Goal: Transaction & Acquisition: Subscribe to service/newsletter

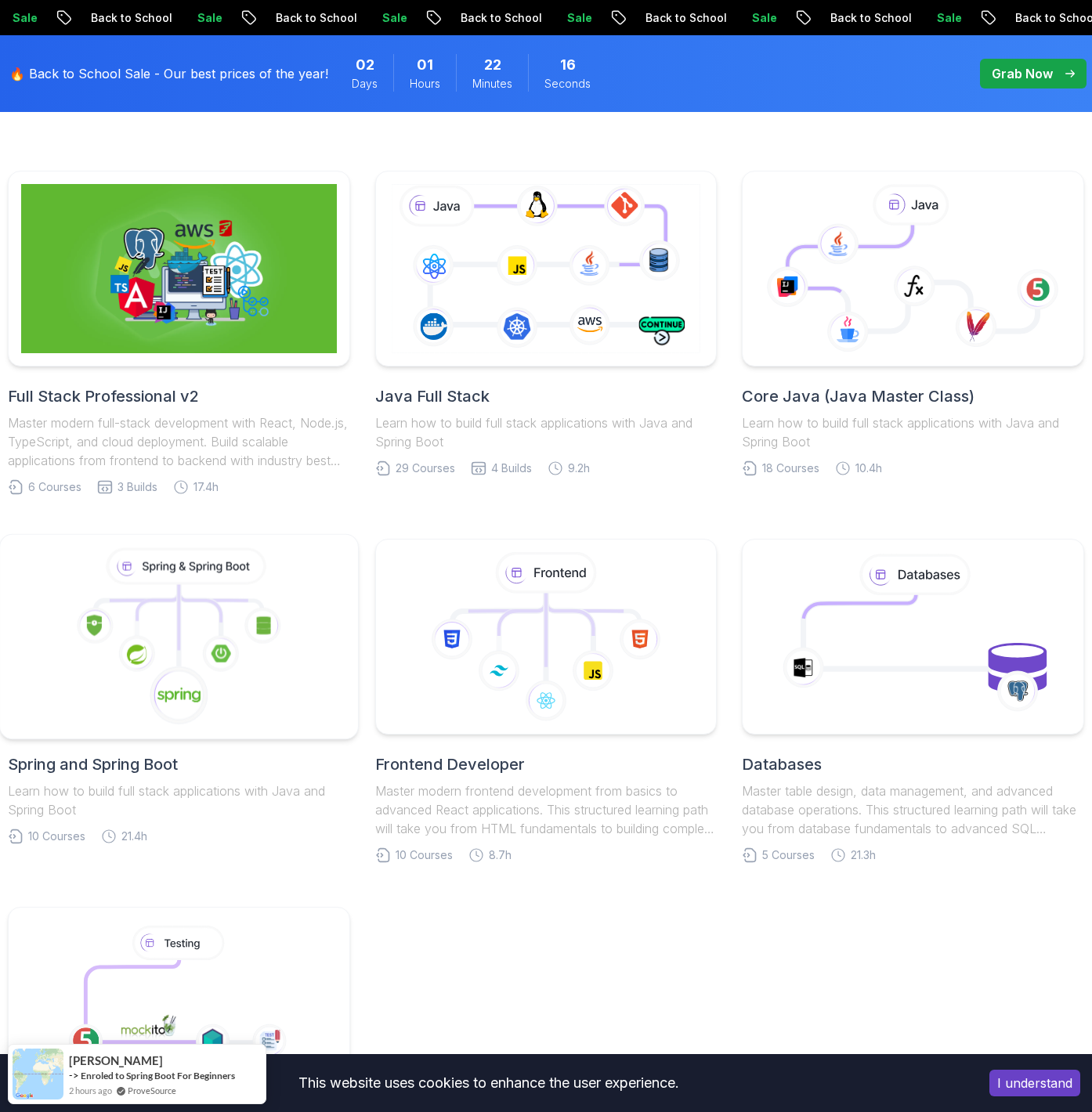
scroll to position [373, 0]
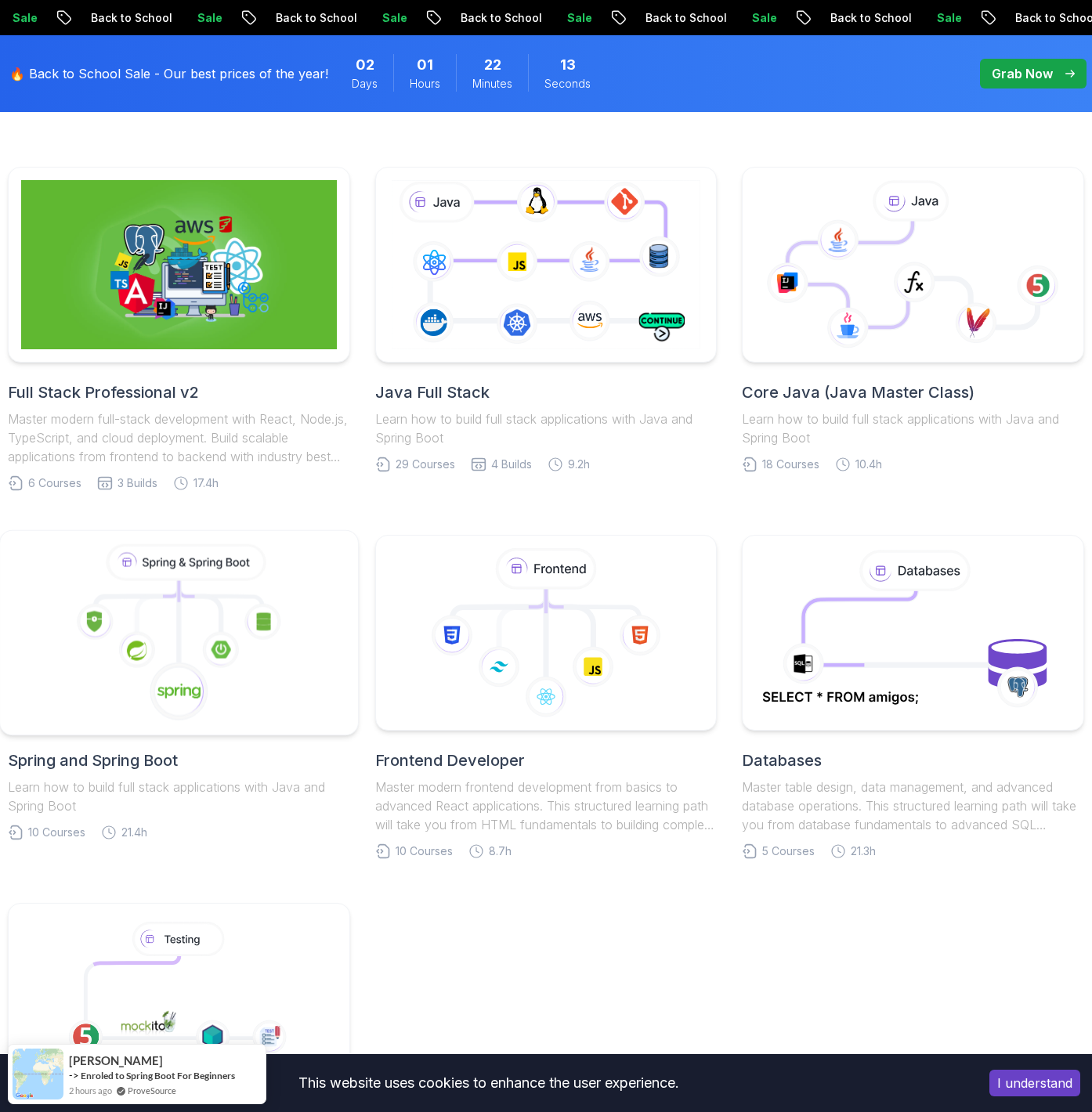
click at [111, 695] on icon at bounding box center [179, 633] width 331 height 178
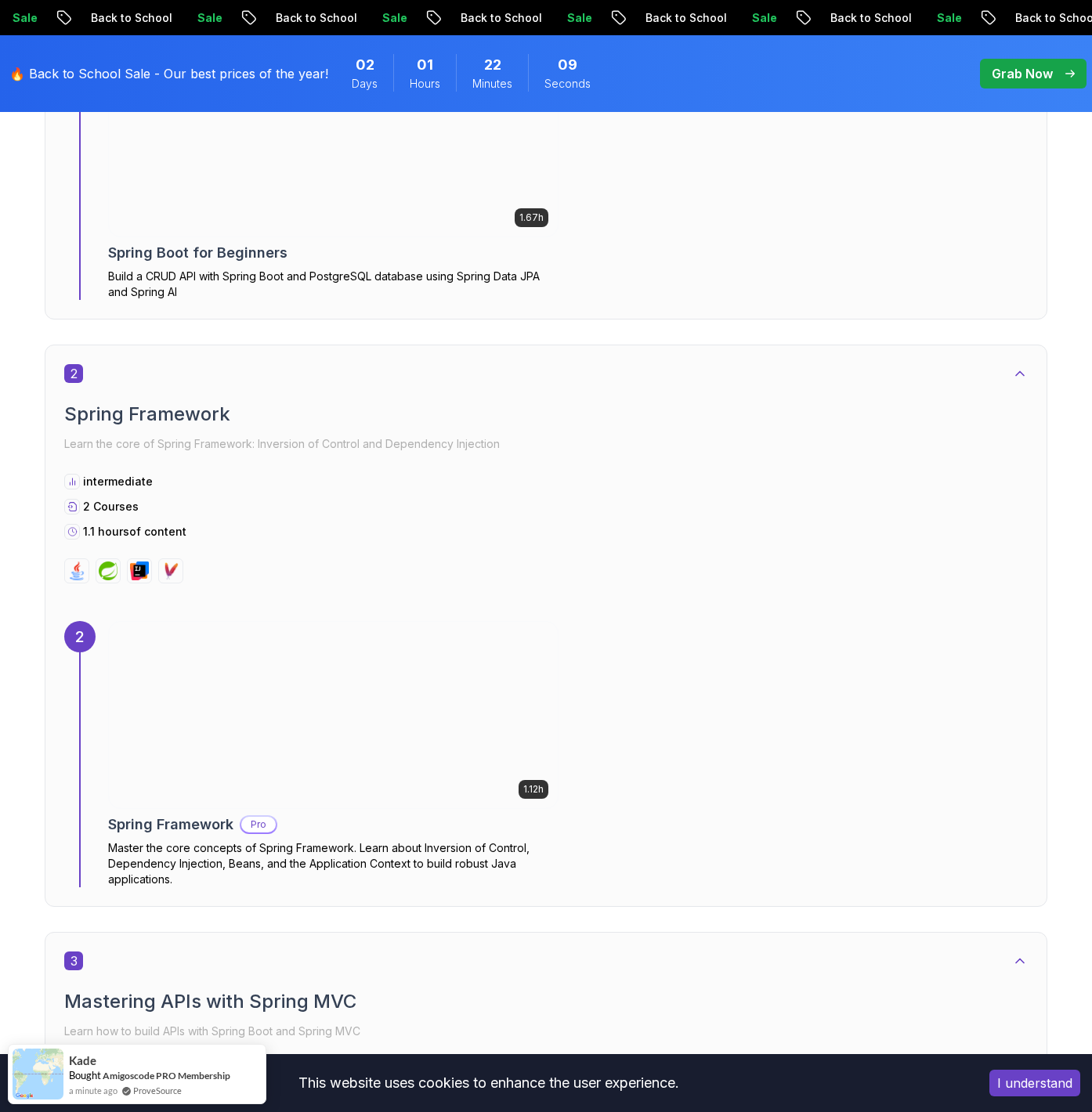
scroll to position [2349, 0]
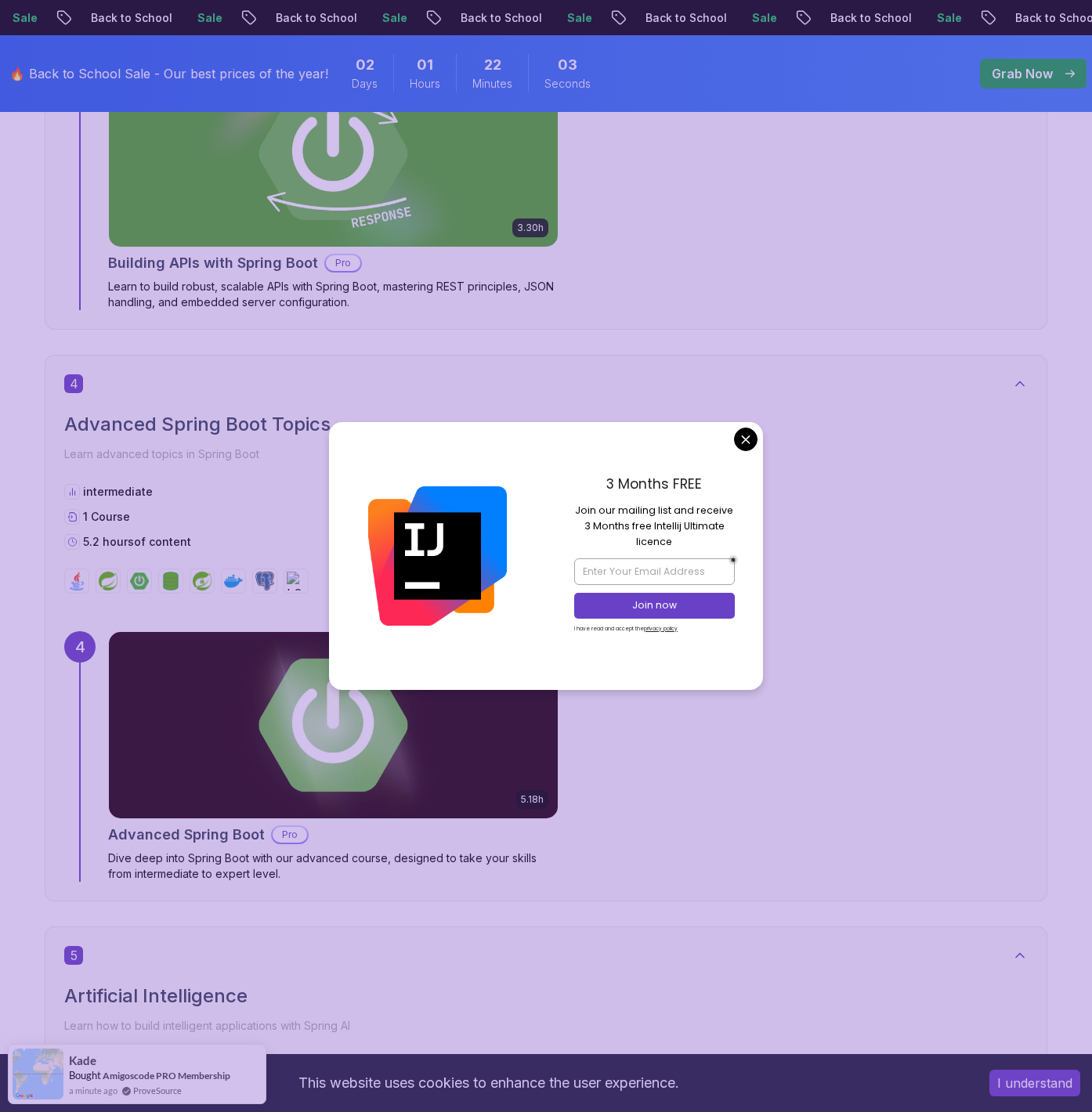
click at [745, 425] on div "3 Months FREE Join our mailing list and receive 3 Months free Intellij Ultimate…" at bounding box center [653, 556] width 216 height 268
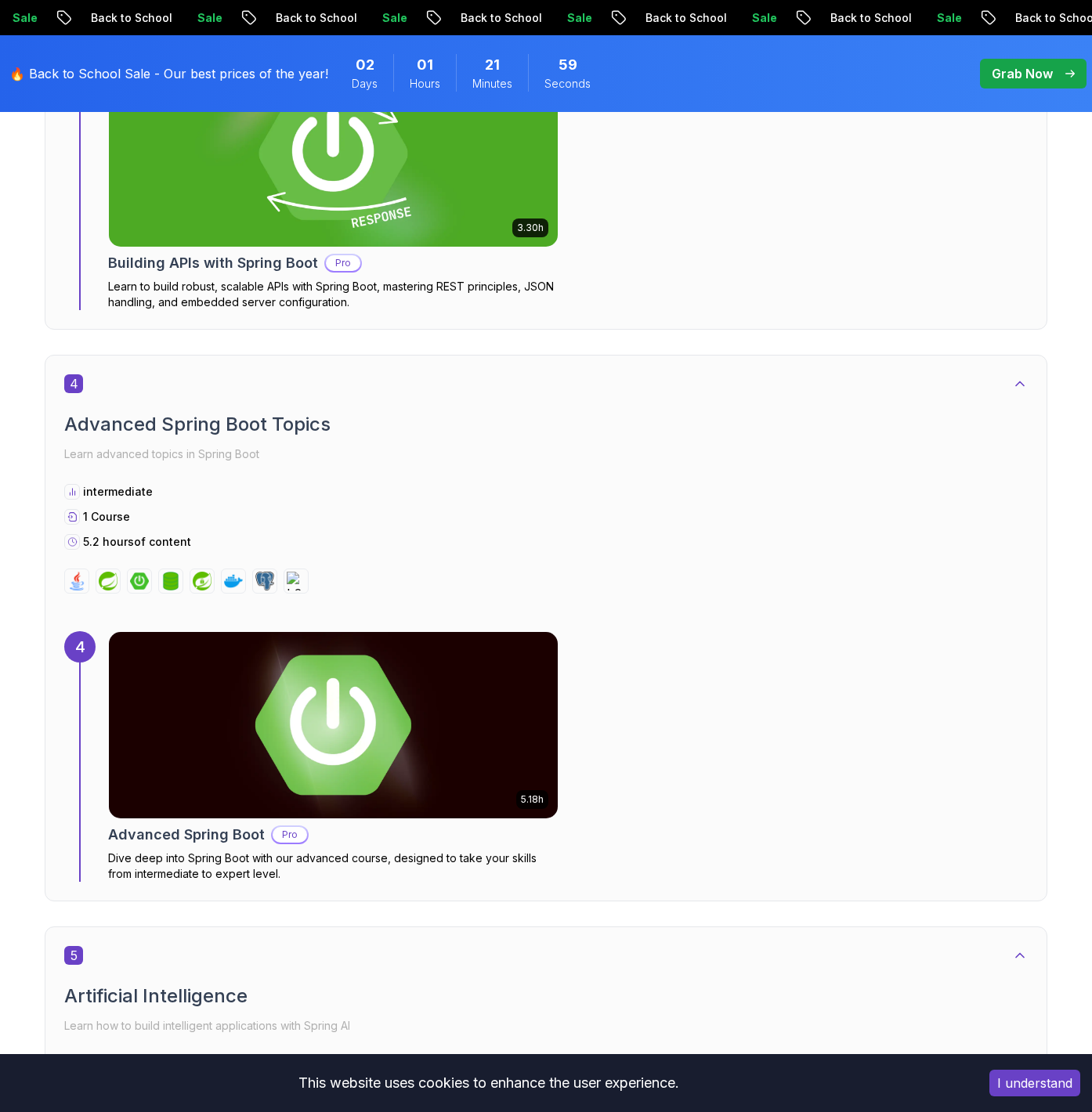
click at [464, 709] on img at bounding box center [333, 725] width 472 height 195
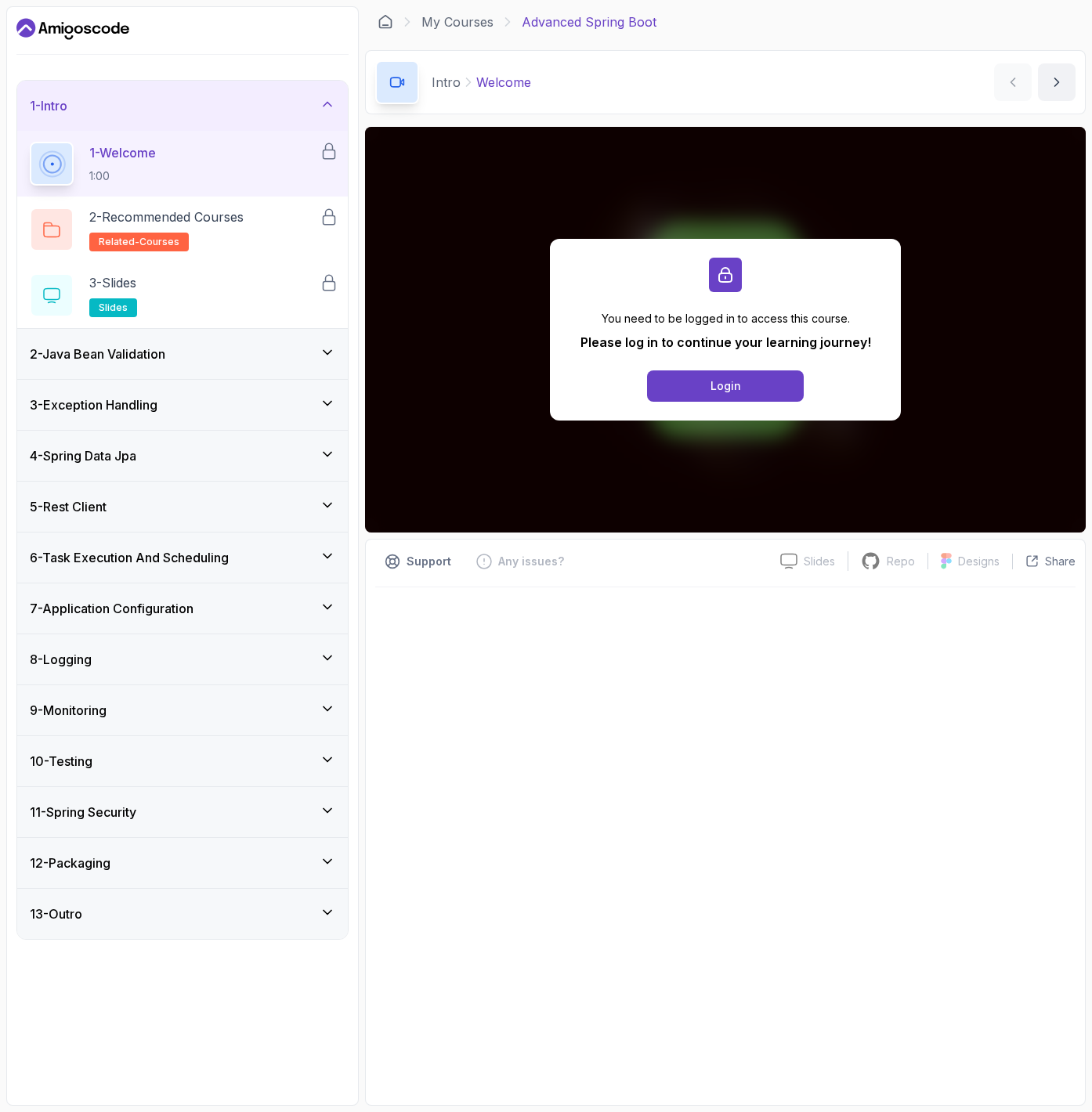
click at [282, 563] on div "6 - Task Execution And Scheduling" at bounding box center [182, 557] width 305 height 19
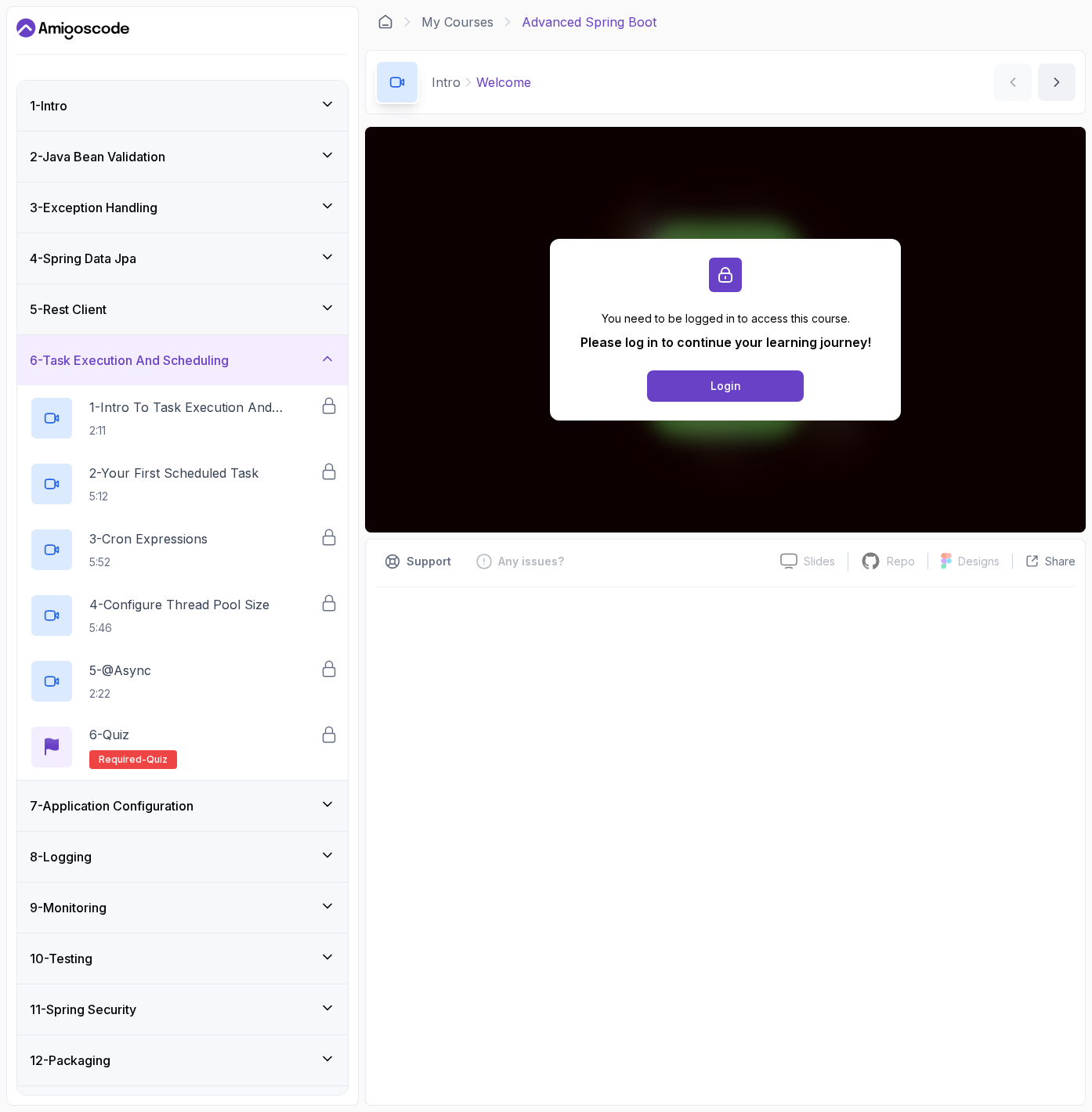
click at [277, 808] on div "7 - Application Configuration" at bounding box center [182, 806] width 305 height 19
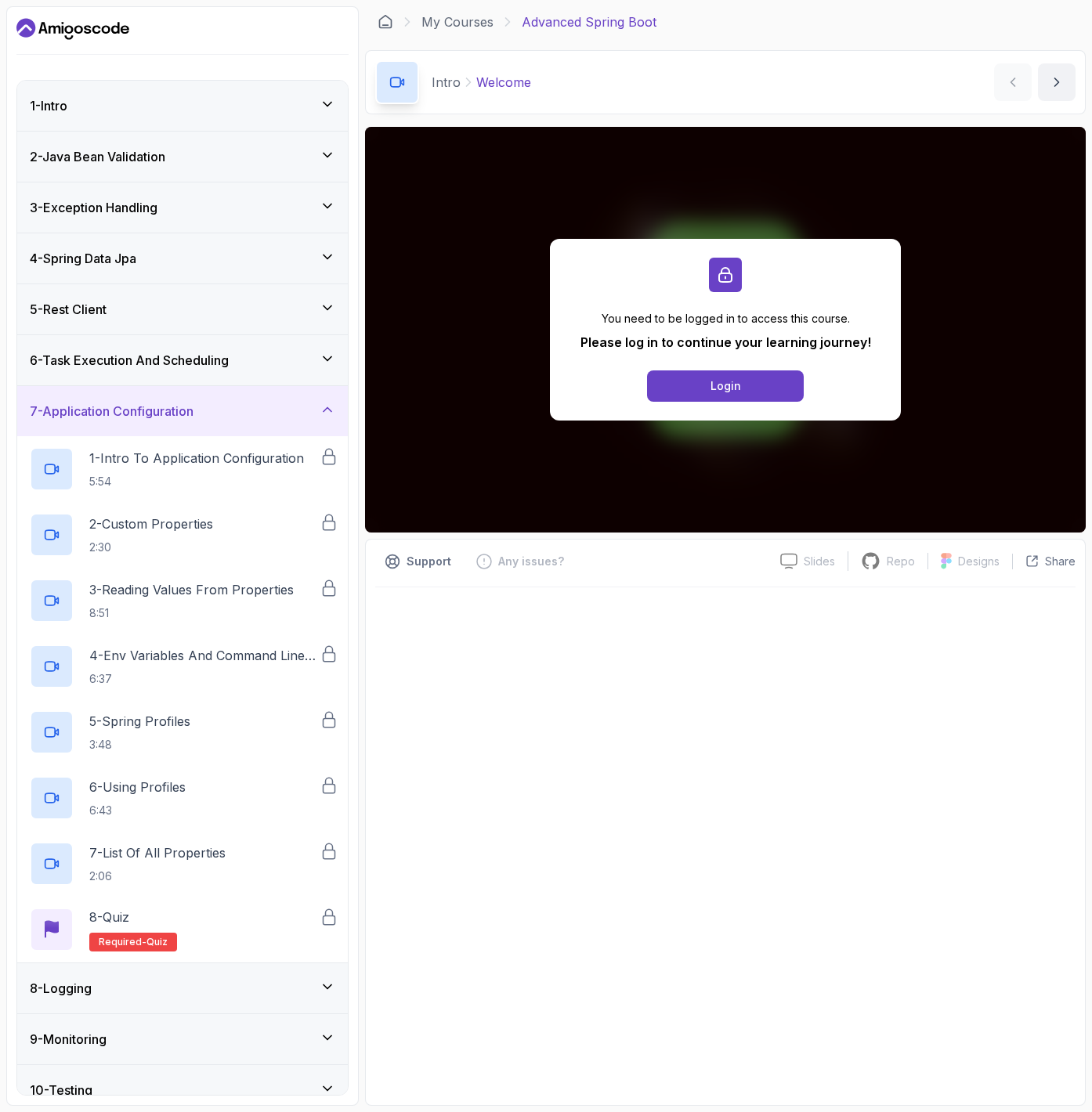
scroll to position [174, 0]
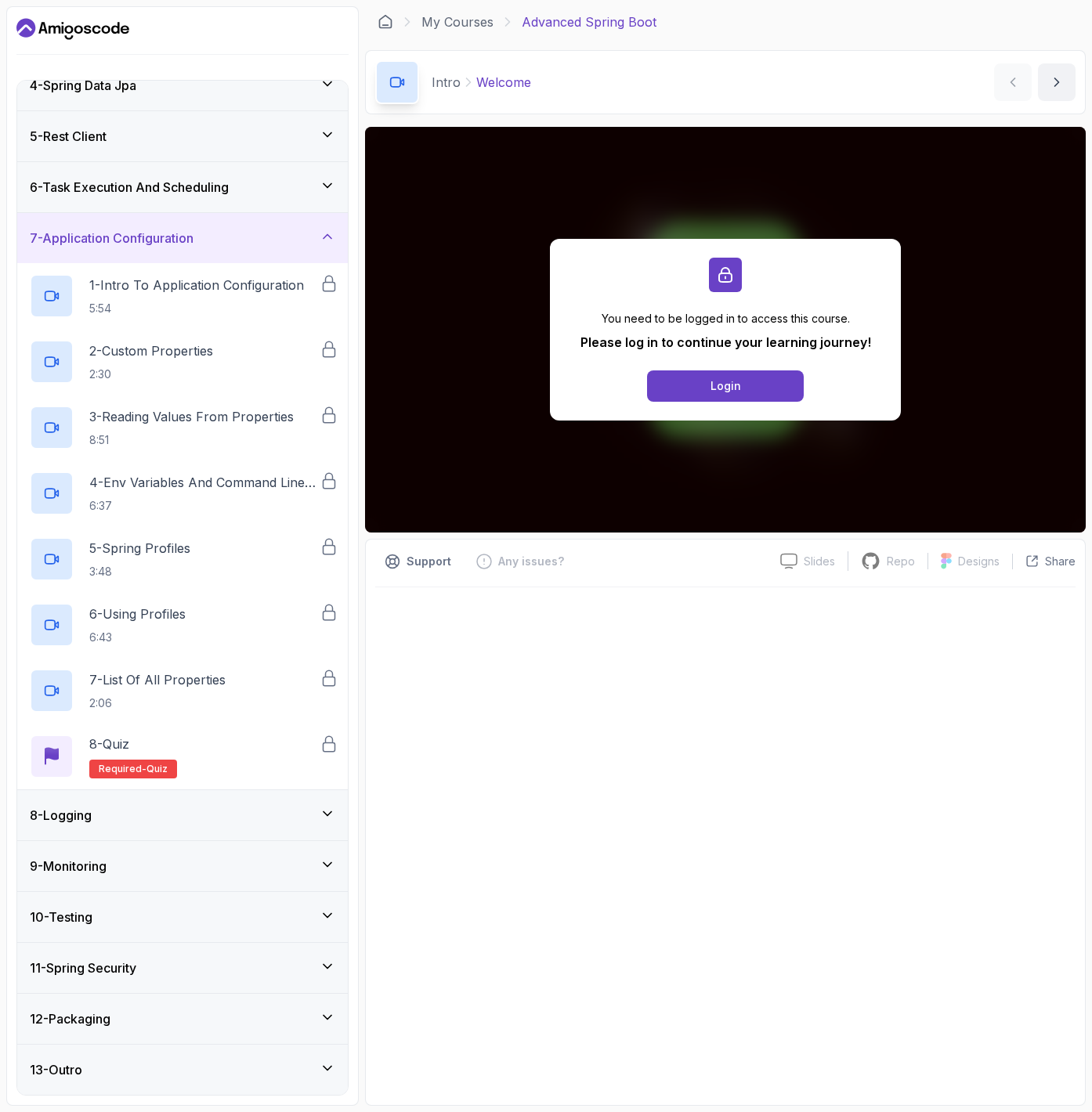
click at [277, 808] on div "8 - Logging" at bounding box center [182, 815] width 305 height 19
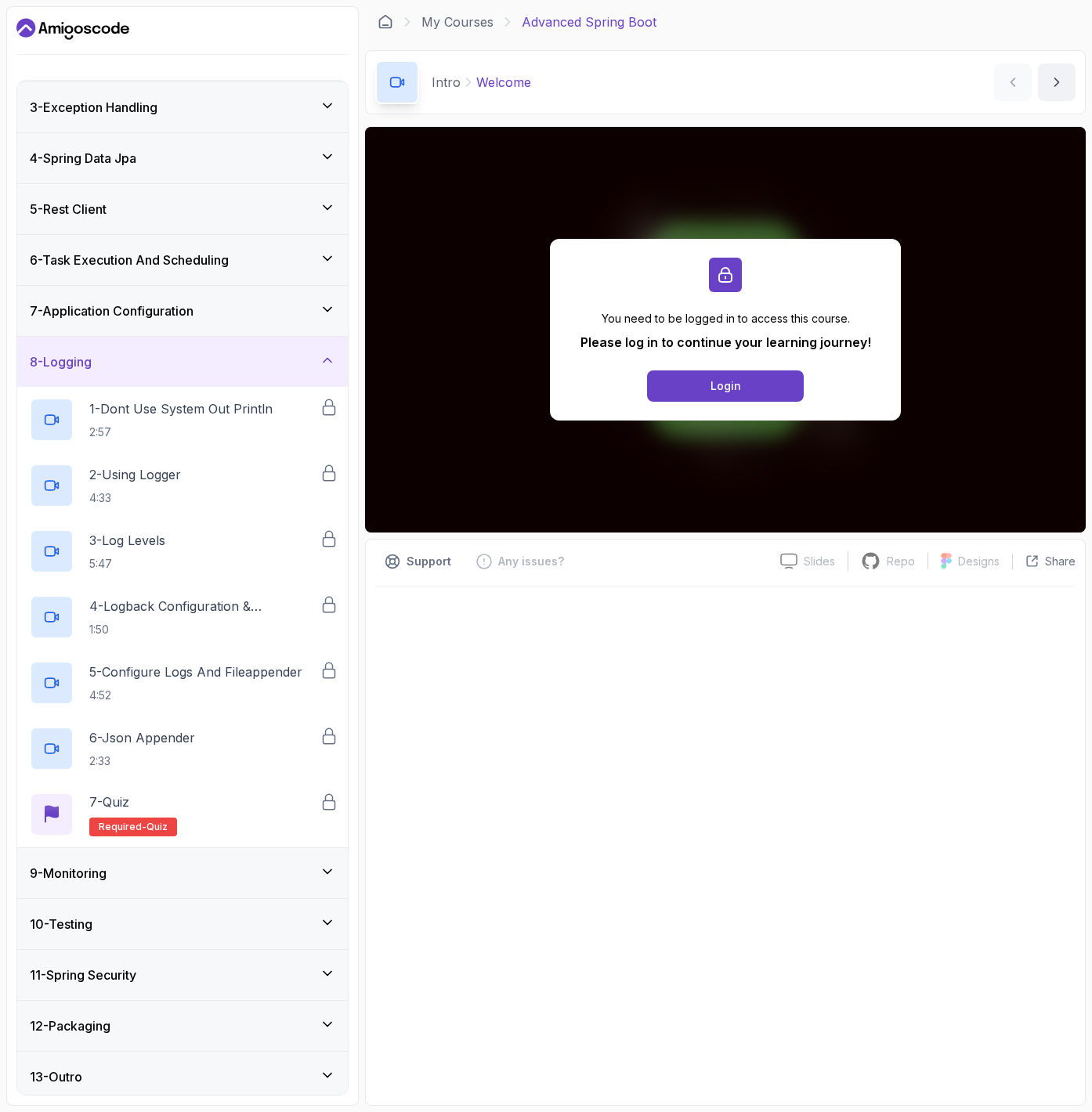
scroll to position [108, 0]
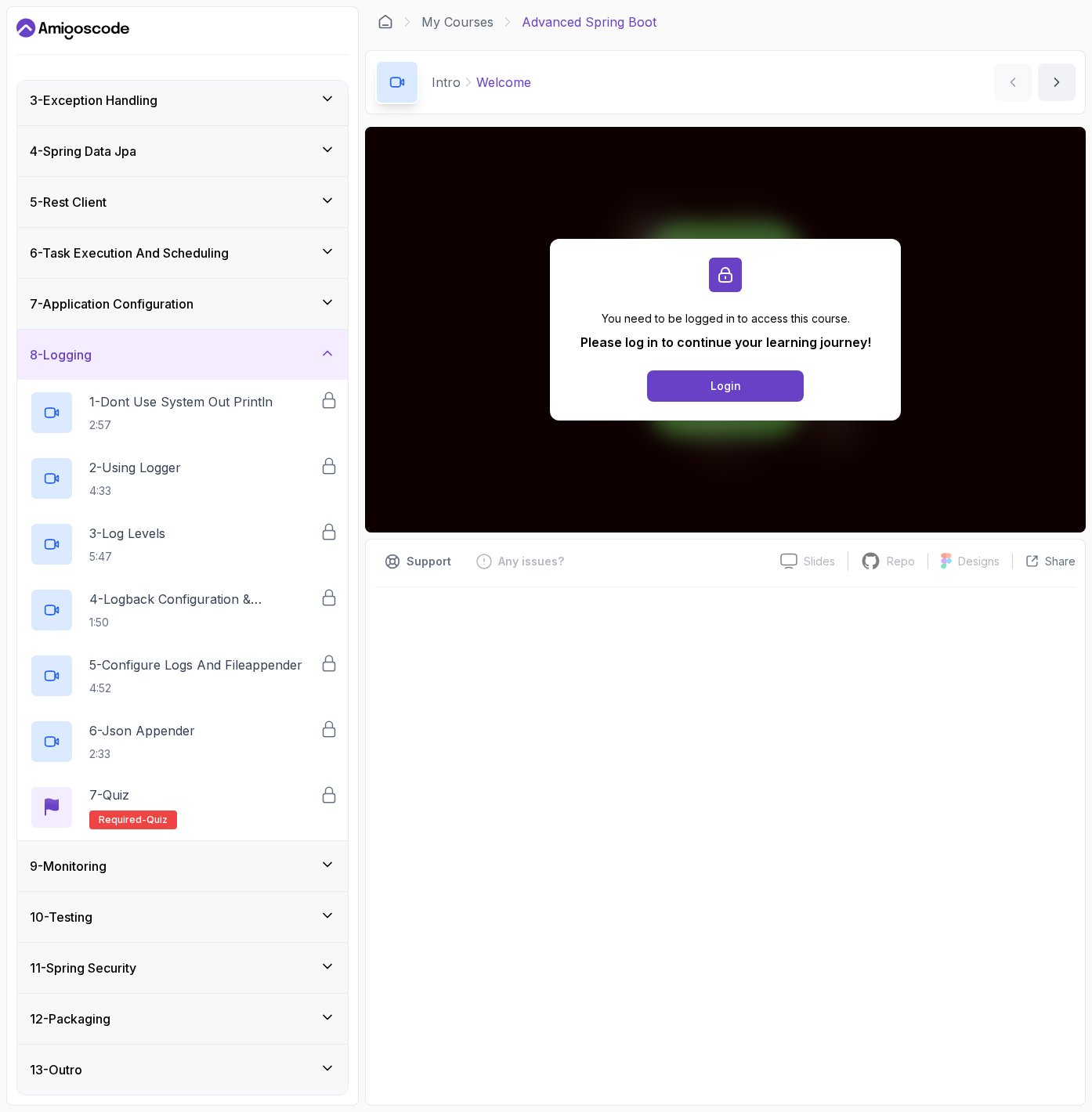
click at [305, 998] on div "12 - Packaging" at bounding box center [182, 1018] width 330 height 50
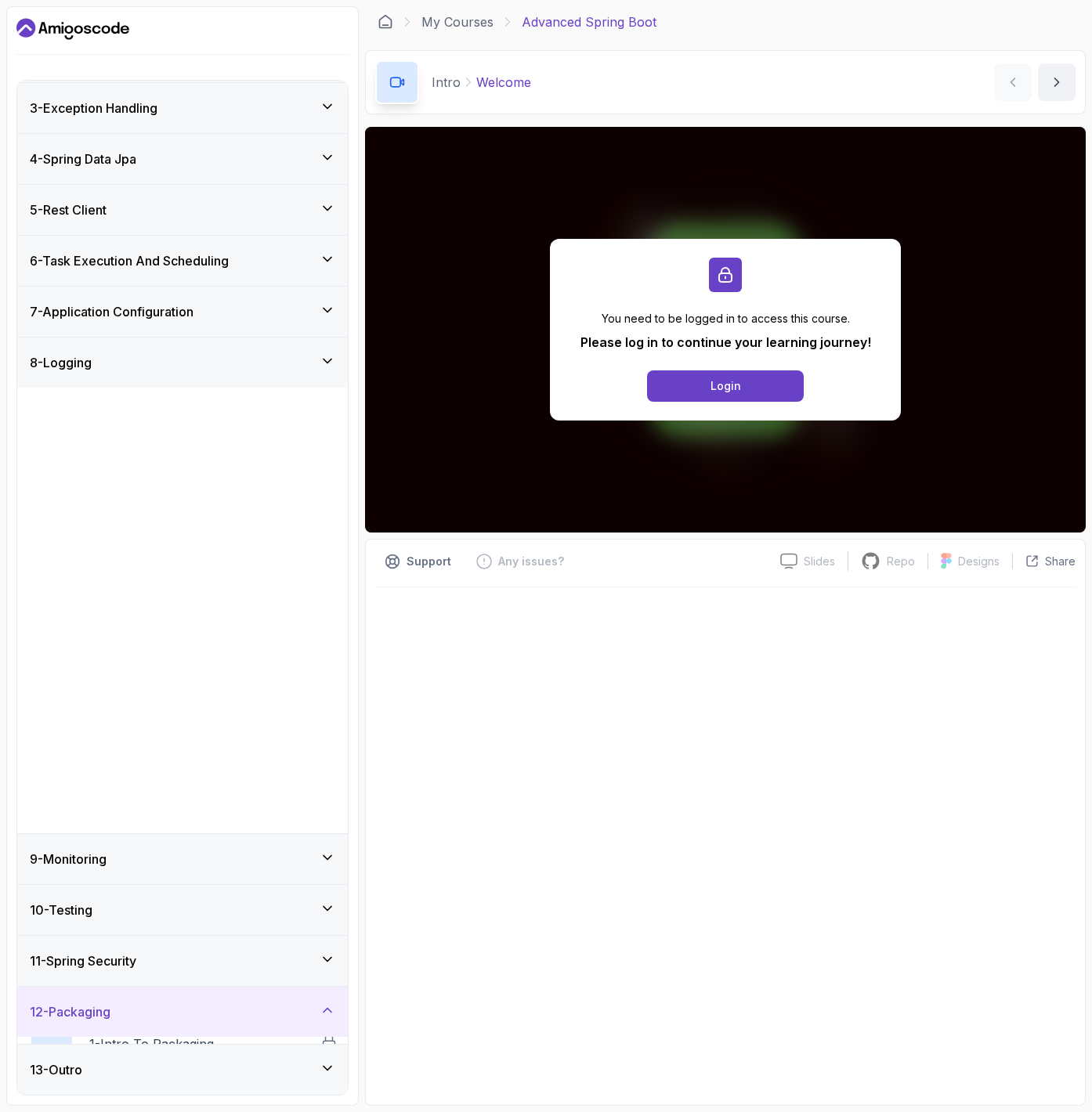
scroll to position [0, 0]
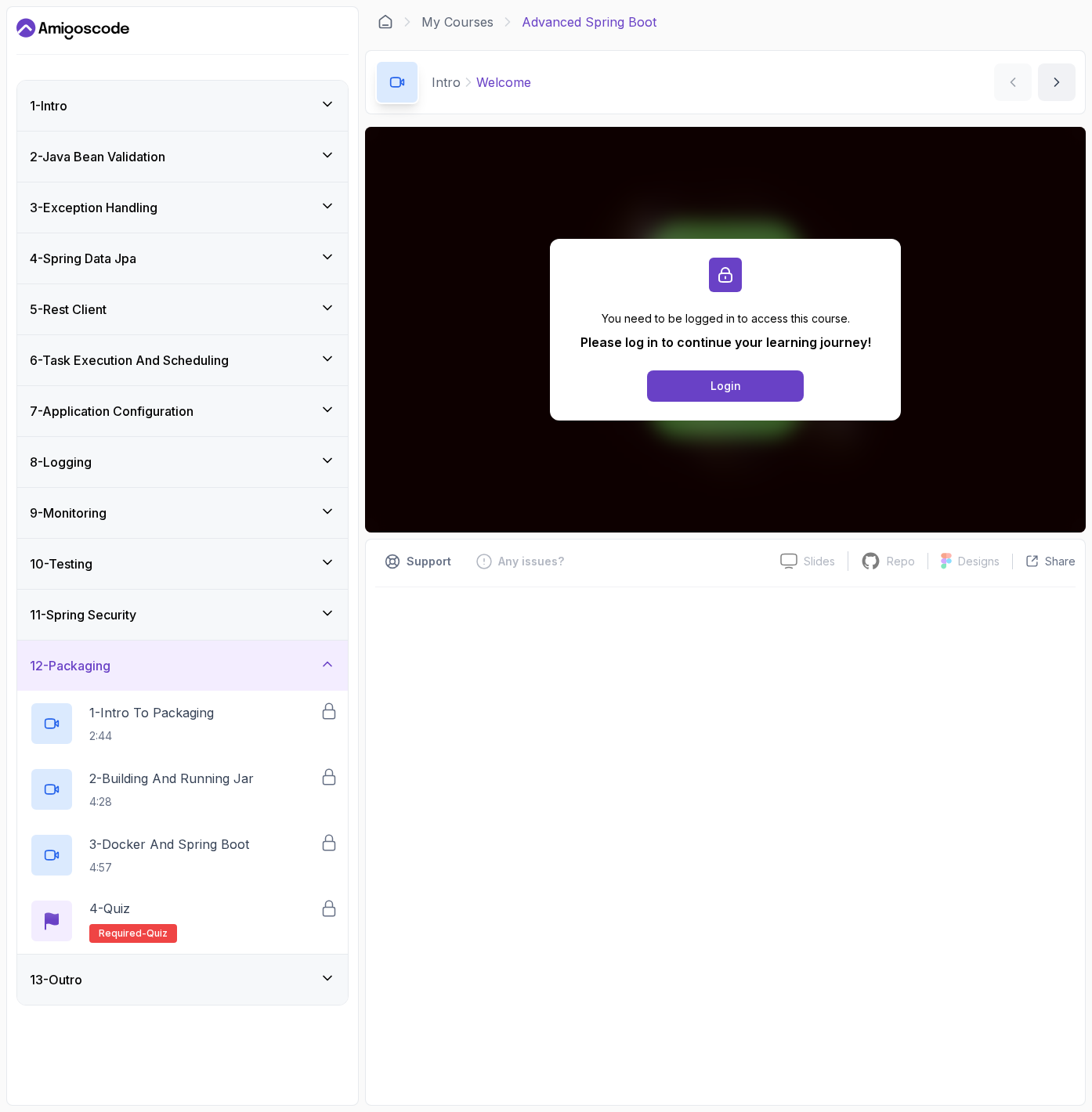
click at [246, 210] on div "3 - Exception Handling" at bounding box center [182, 207] width 305 height 19
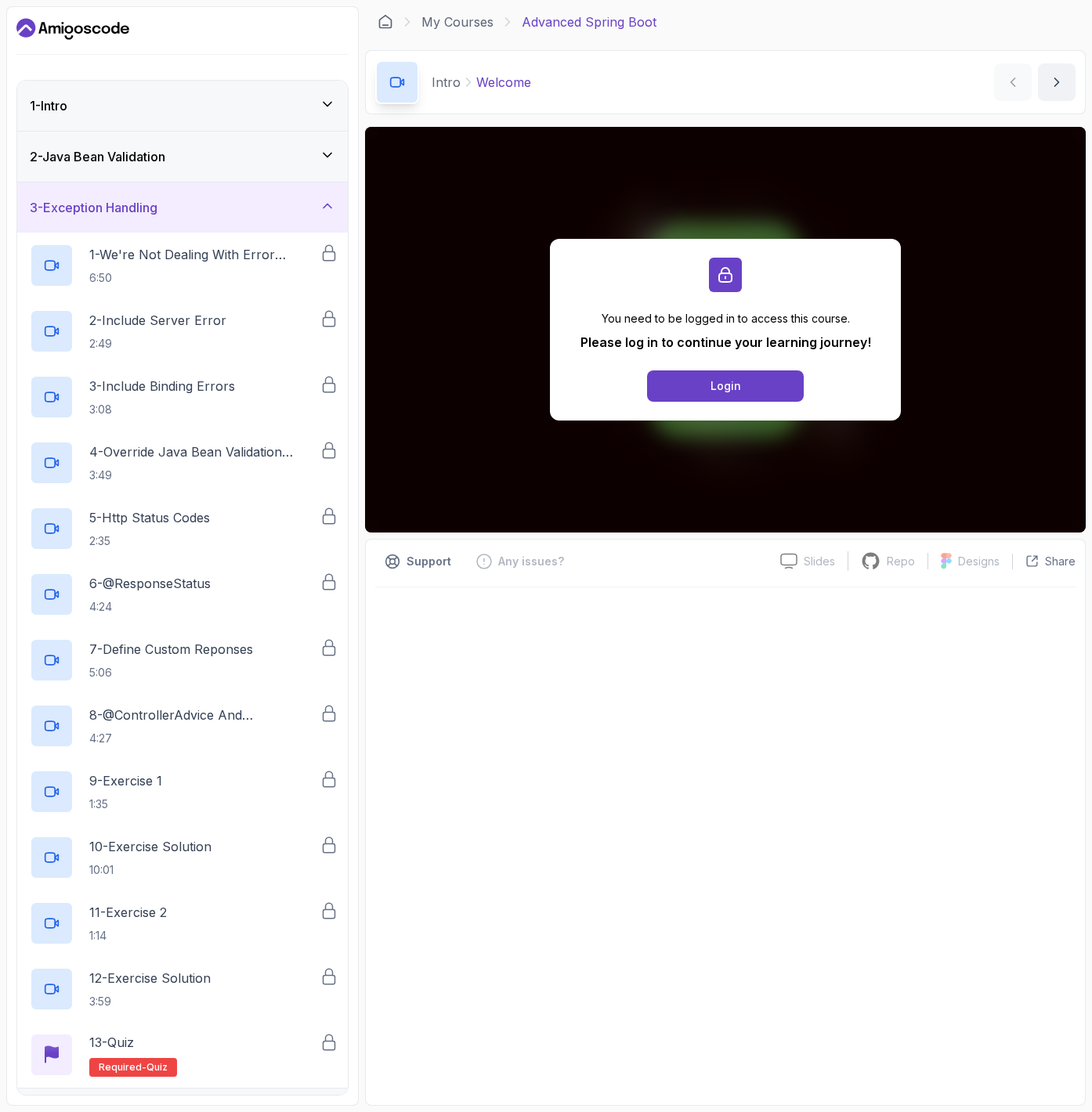
click at [246, 210] on div "3 - Exception Handling" at bounding box center [182, 207] width 305 height 19
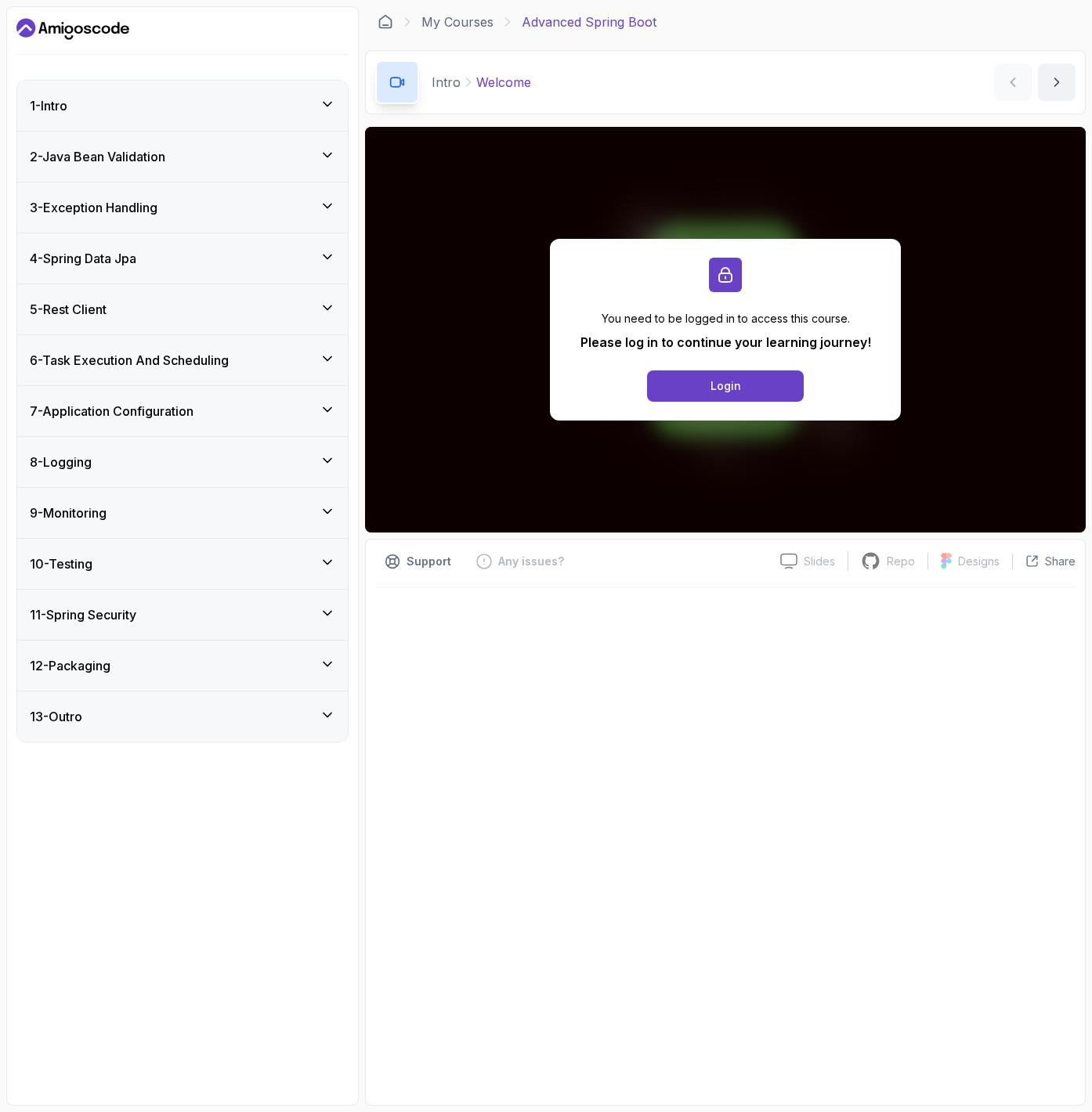
click at [242, 249] on div "4 - Spring Data Jpa" at bounding box center [182, 258] width 305 height 19
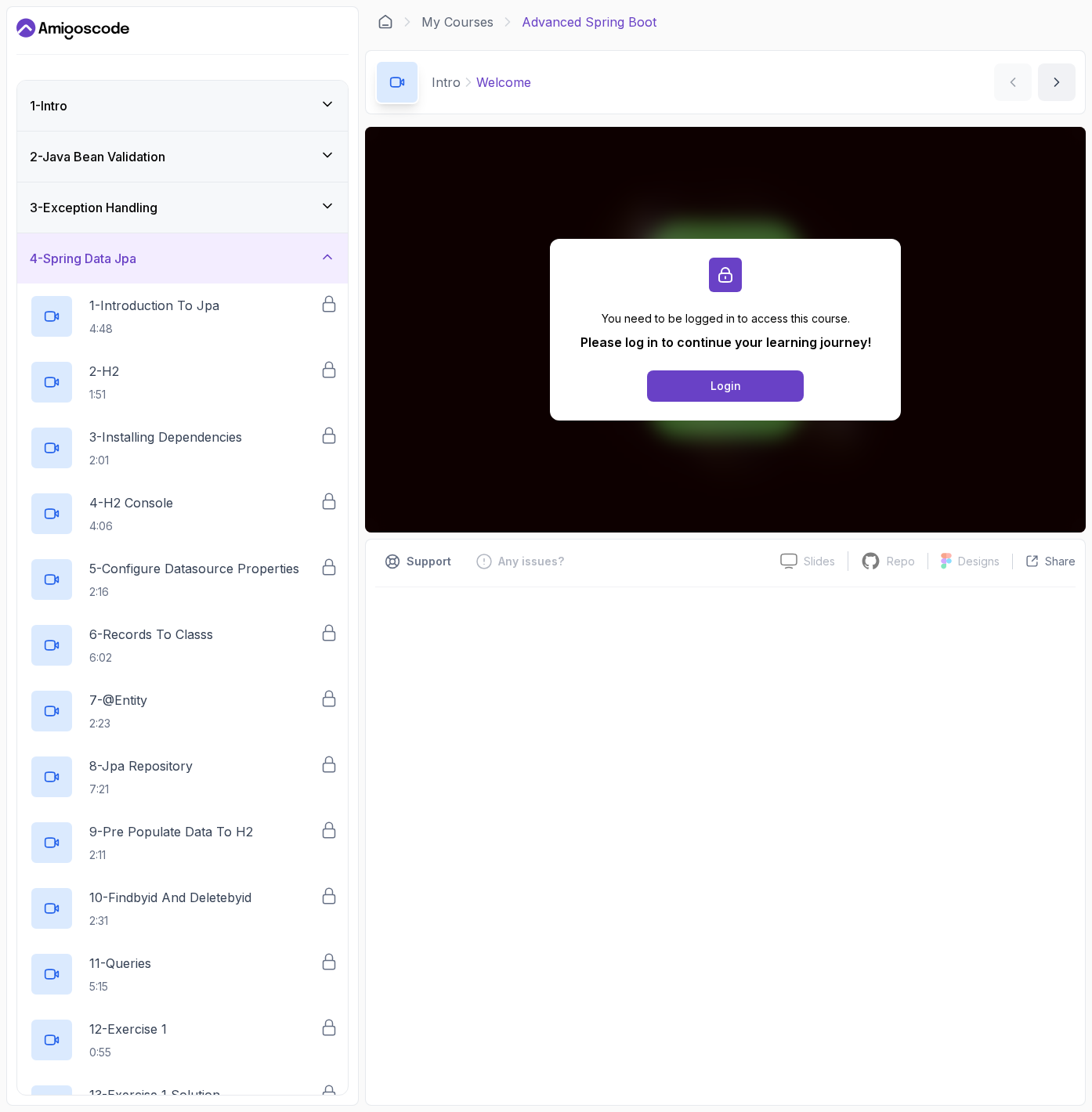
click at [242, 249] on div "4 - Spring Data Jpa" at bounding box center [182, 258] width 305 height 19
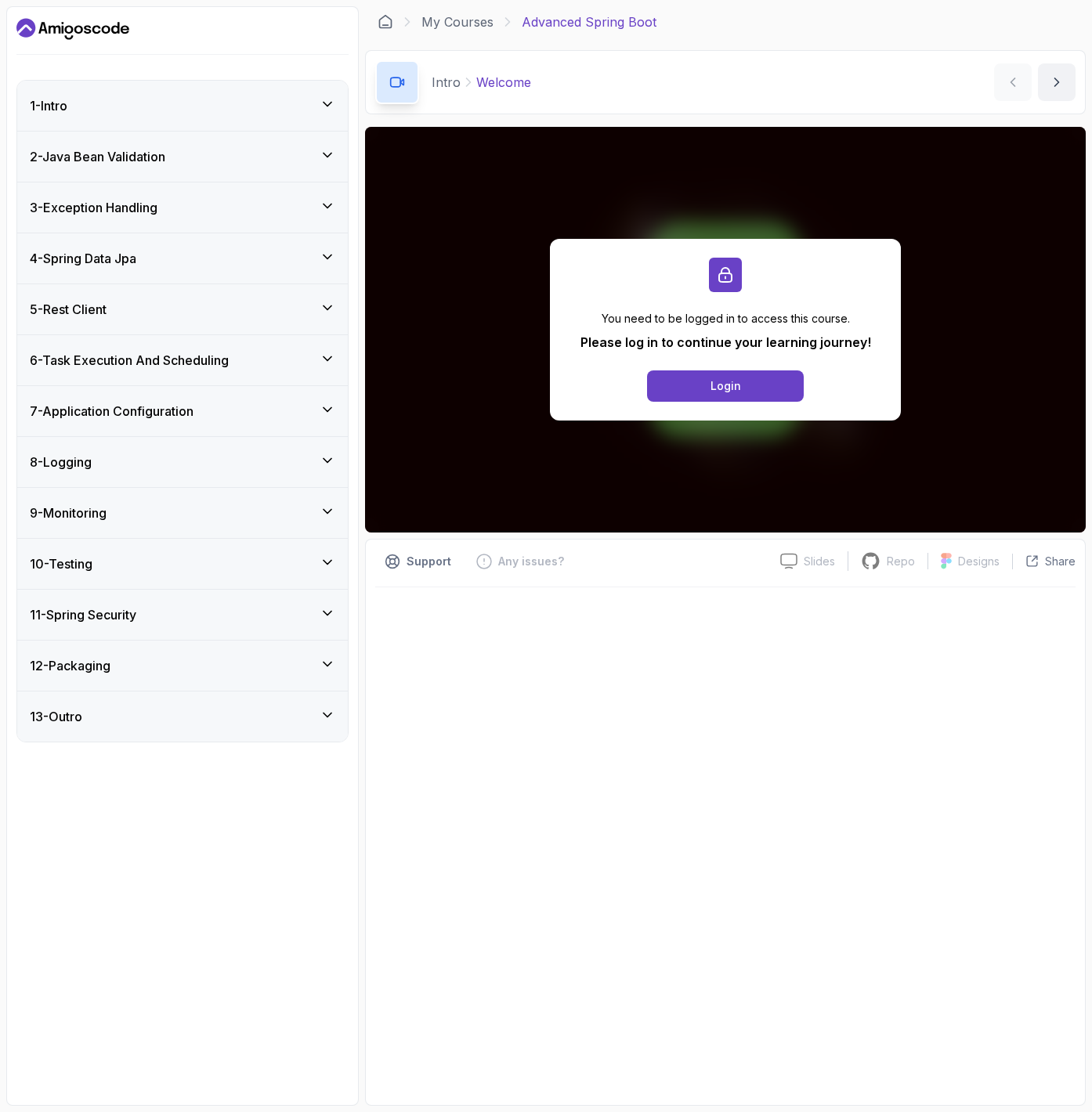
click at [243, 314] on div "5 - Rest Client" at bounding box center [182, 309] width 305 height 19
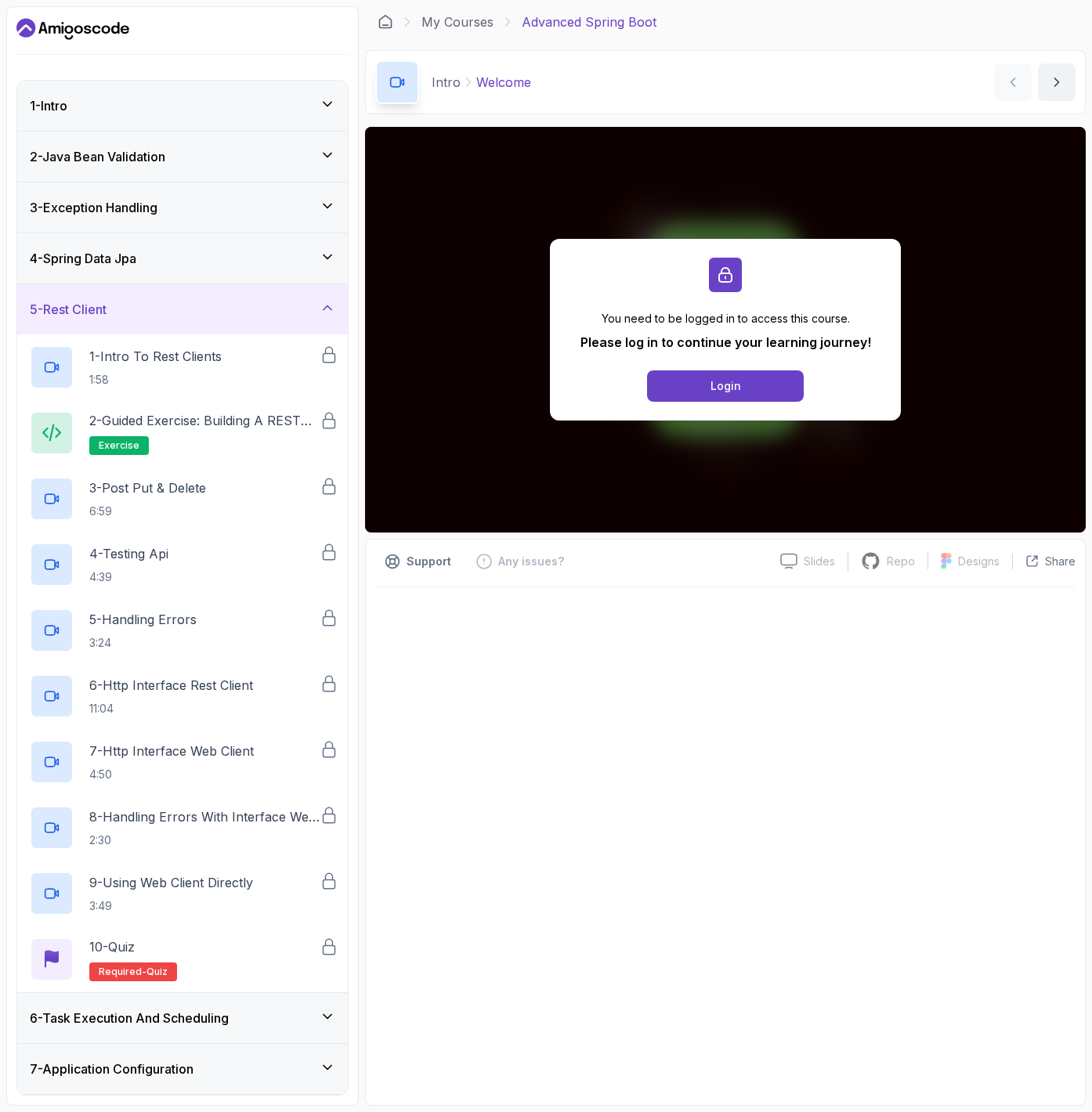
click at [243, 314] on div "5 - Rest Client" at bounding box center [182, 309] width 305 height 19
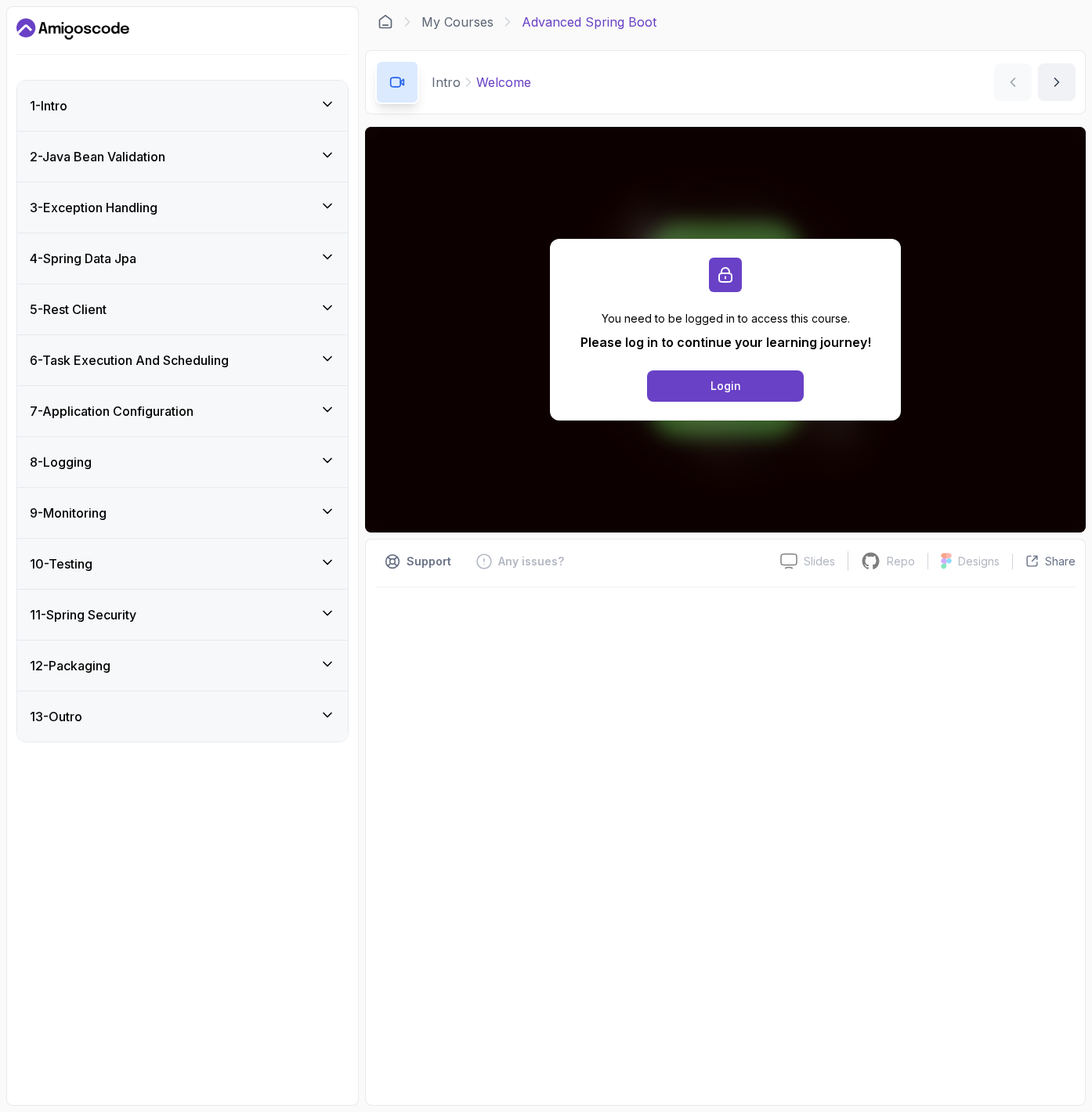
click at [239, 361] on div "6 - Task Execution And Scheduling" at bounding box center [182, 360] width 305 height 19
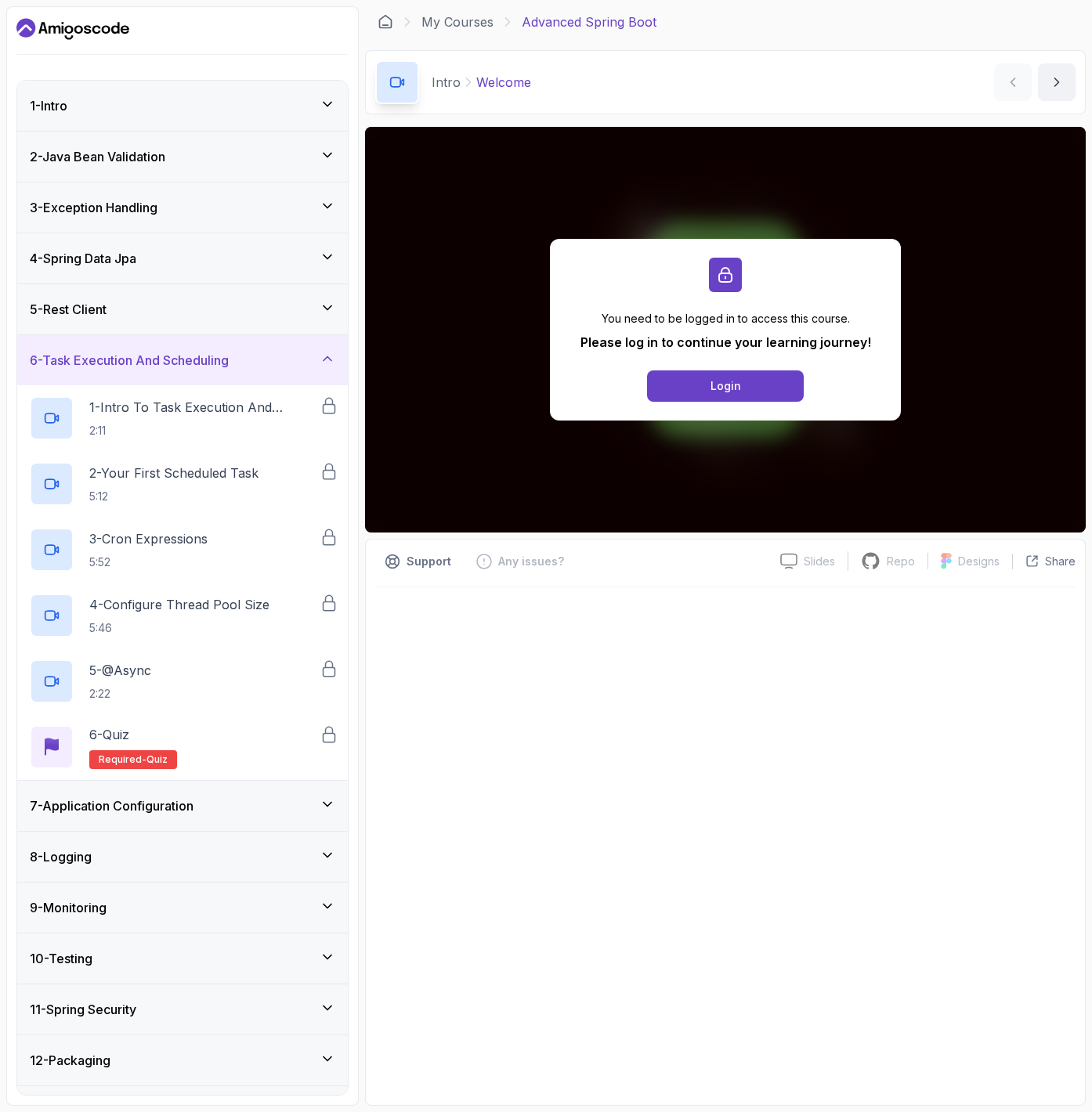
click at [239, 361] on div "6 - Task Execution And Scheduling" at bounding box center [182, 360] width 305 height 19
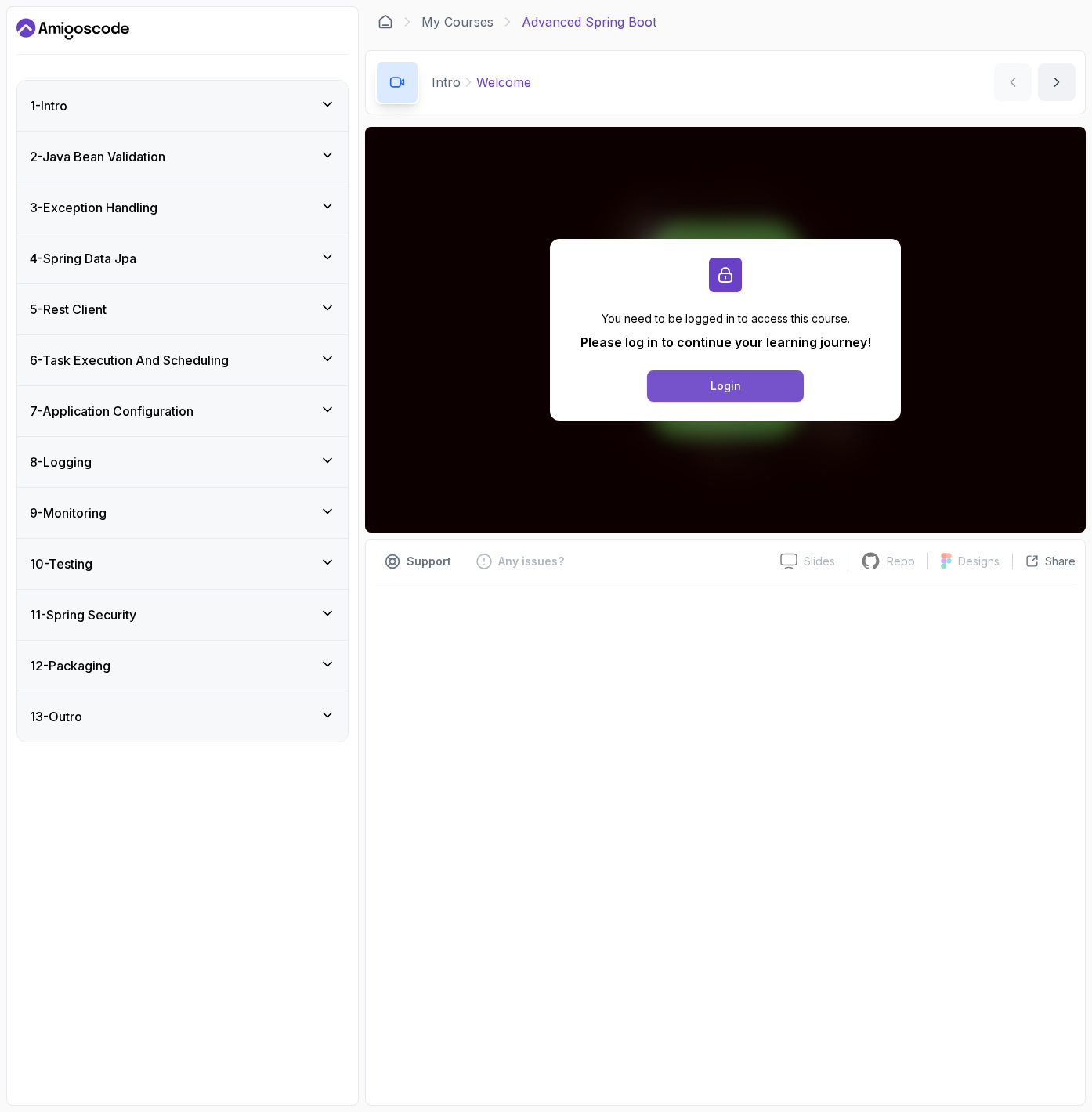
click at [724, 385] on div "Login" at bounding box center [725, 386] width 31 height 16
click at [226, 111] on div "1 - Intro" at bounding box center [182, 106] width 305 height 19
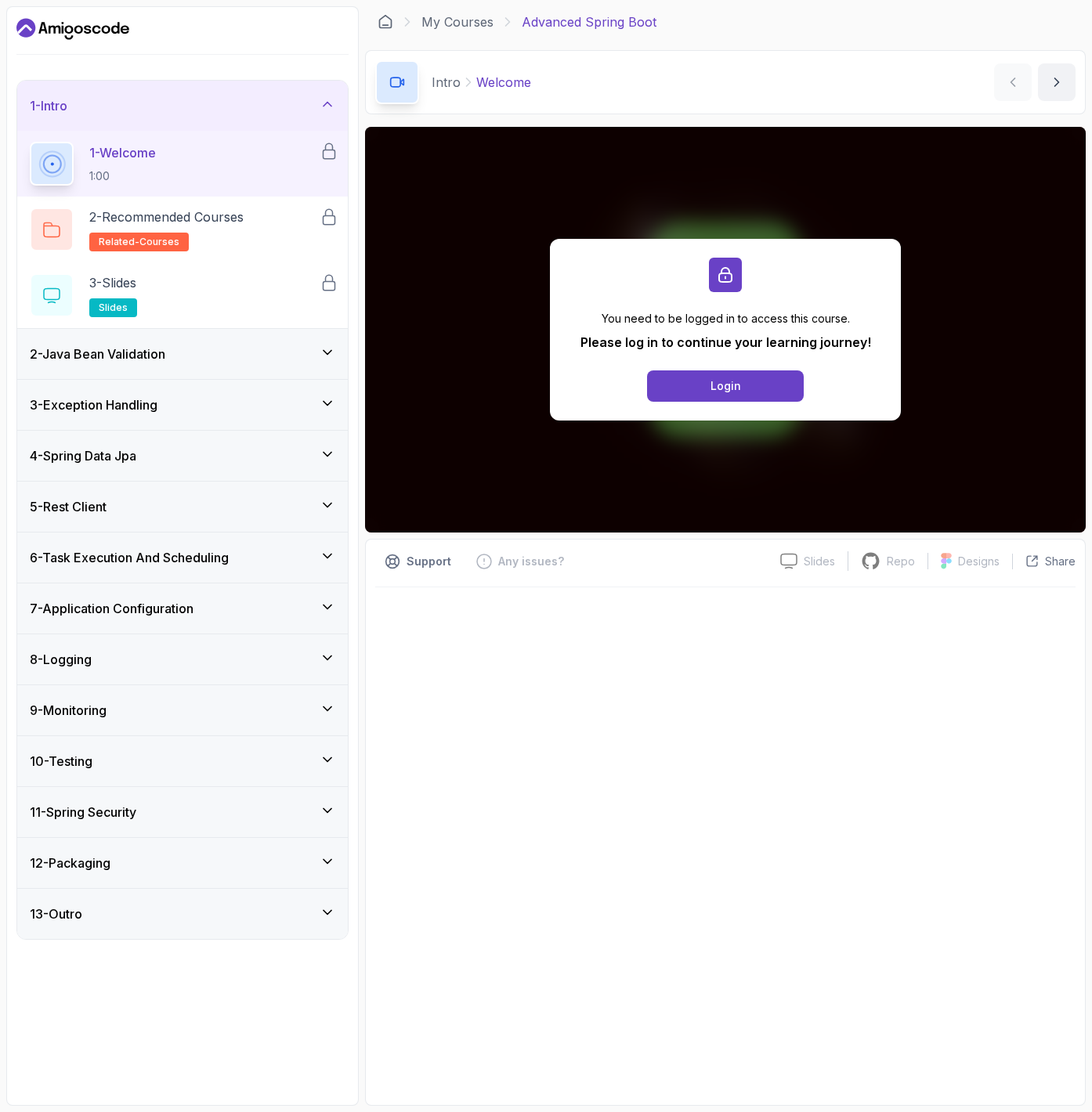
click at [226, 111] on div "1 - Intro" at bounding box center [182, 106] width 305 height 19
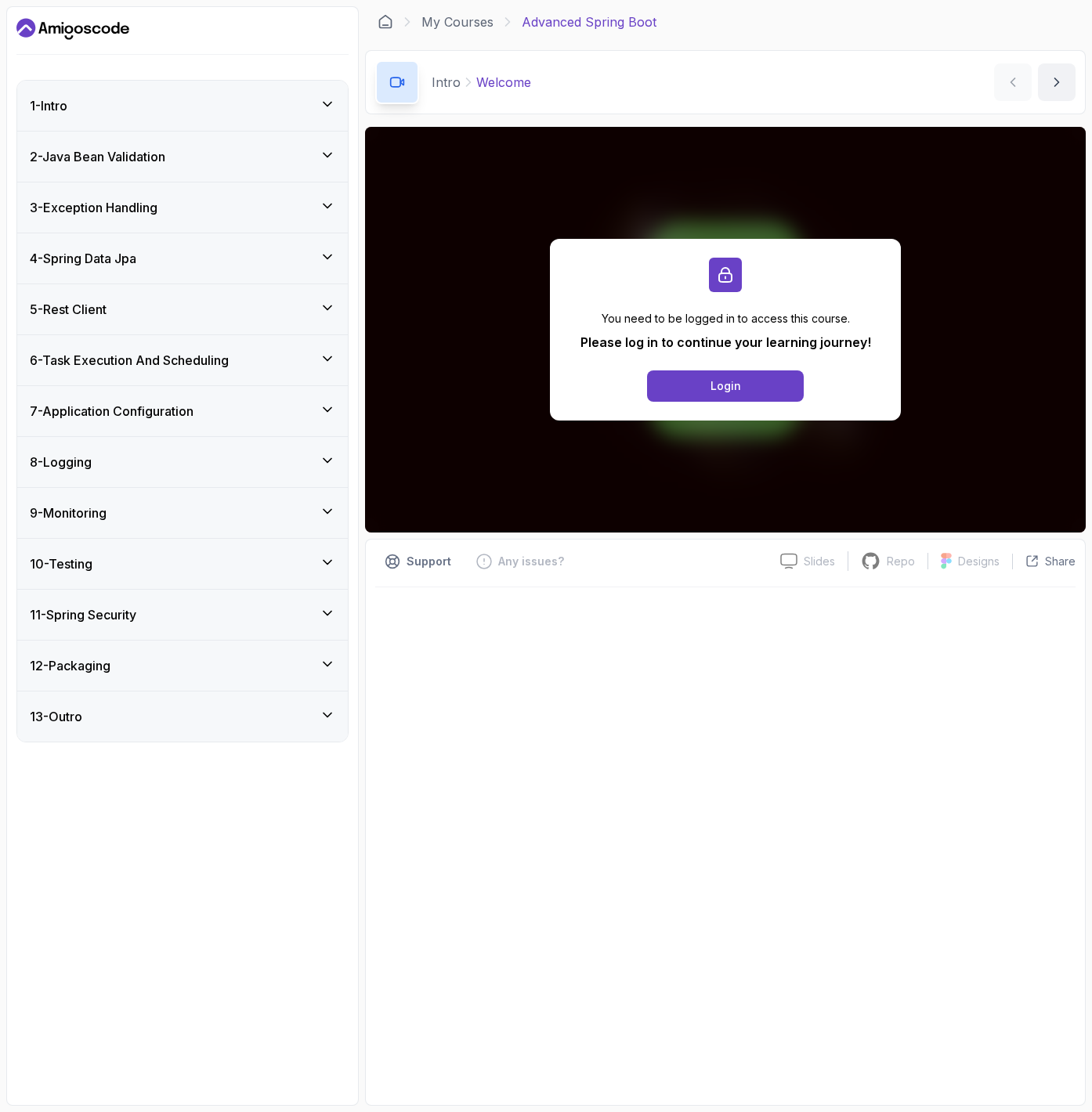
click at [213, 160] on div "2 - Java Bean Validation" at bounding box center [182, 157] width 305 height 19
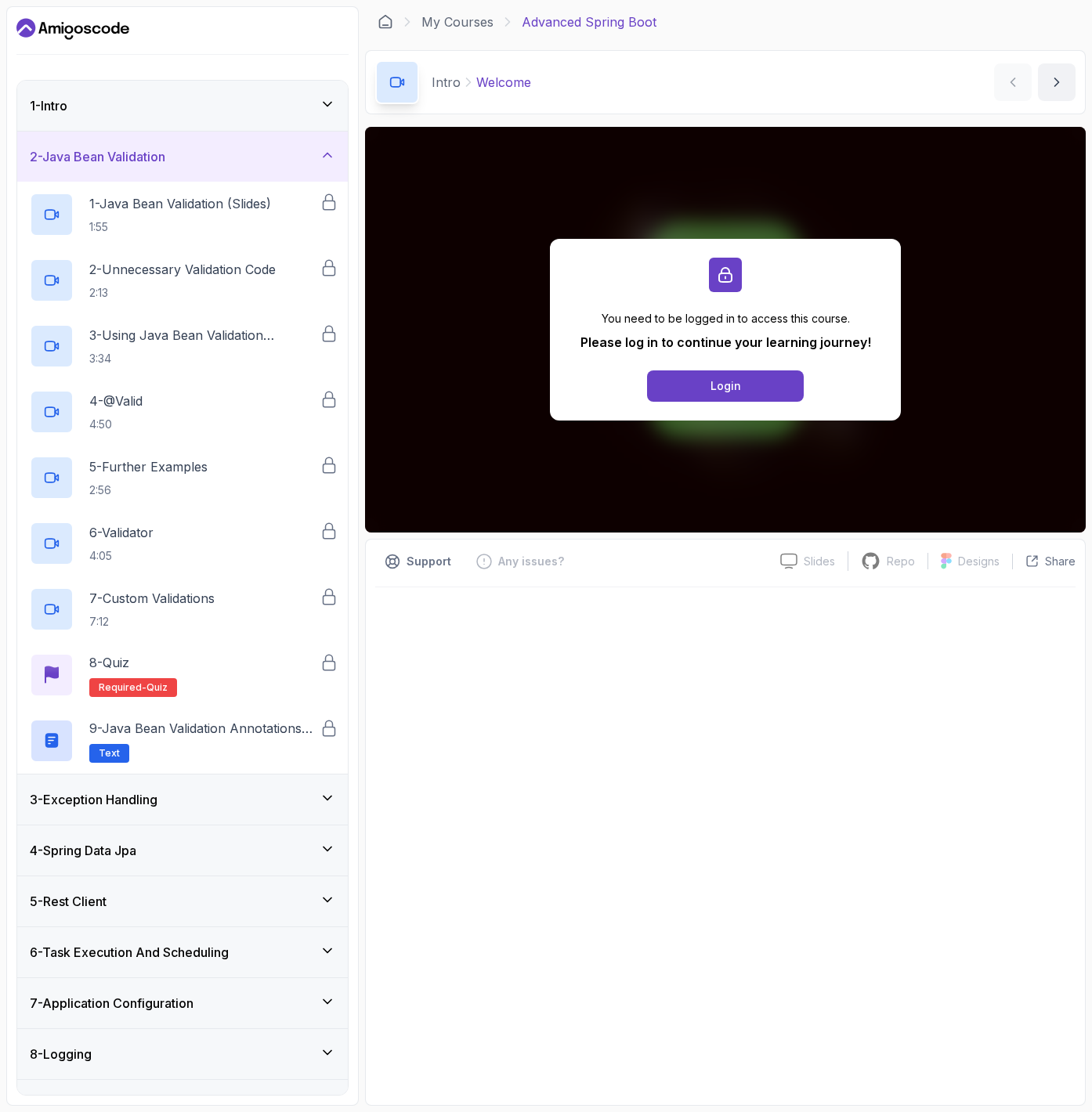
click at [213, 160] on div "2 - Java Bean Validation" at bounding box center [182, 157] width 305 height 19
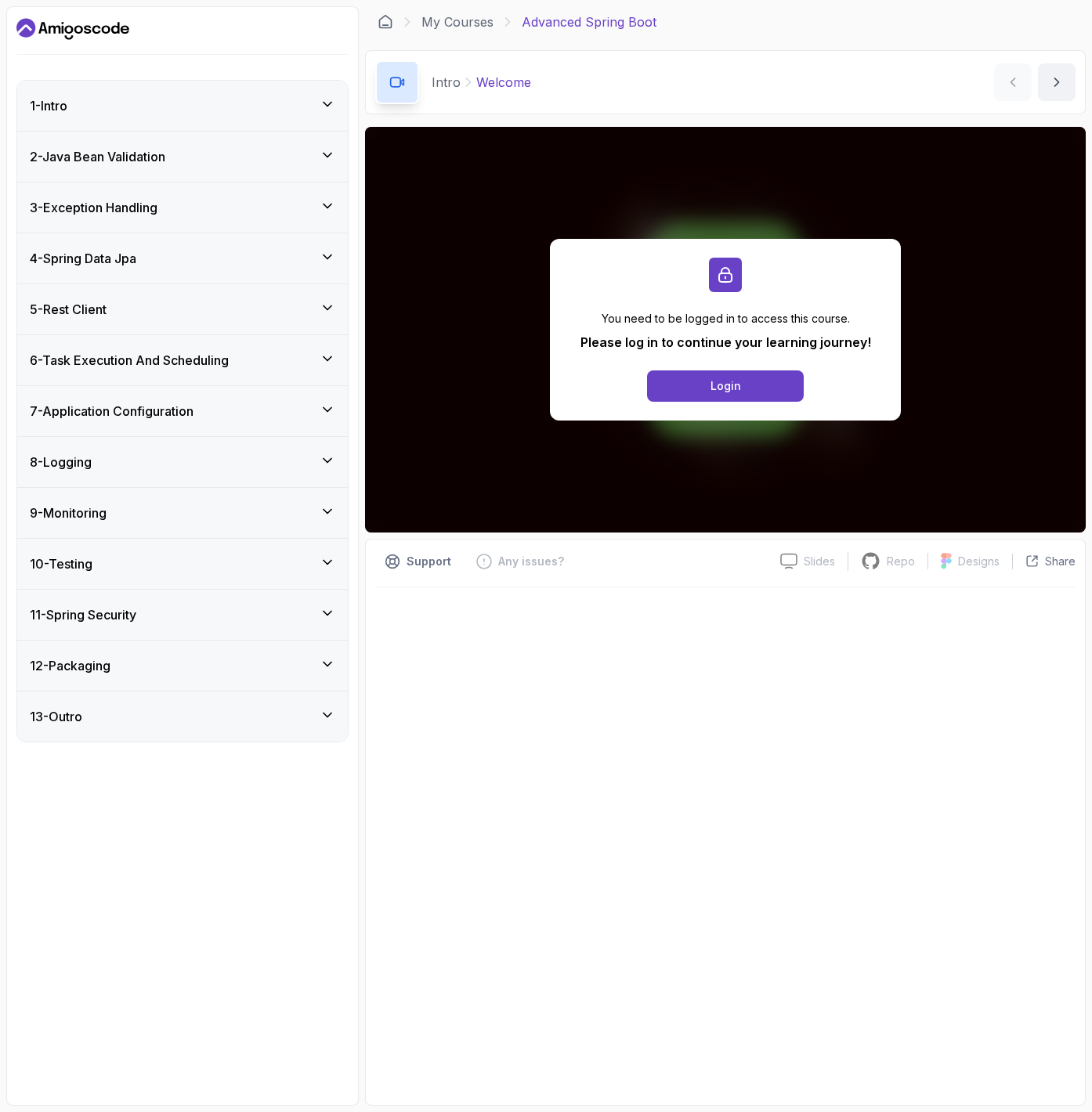
click at [213, 207] on div "3 - Exception Handling" at bounding box center [182, 207] width 305 height 19
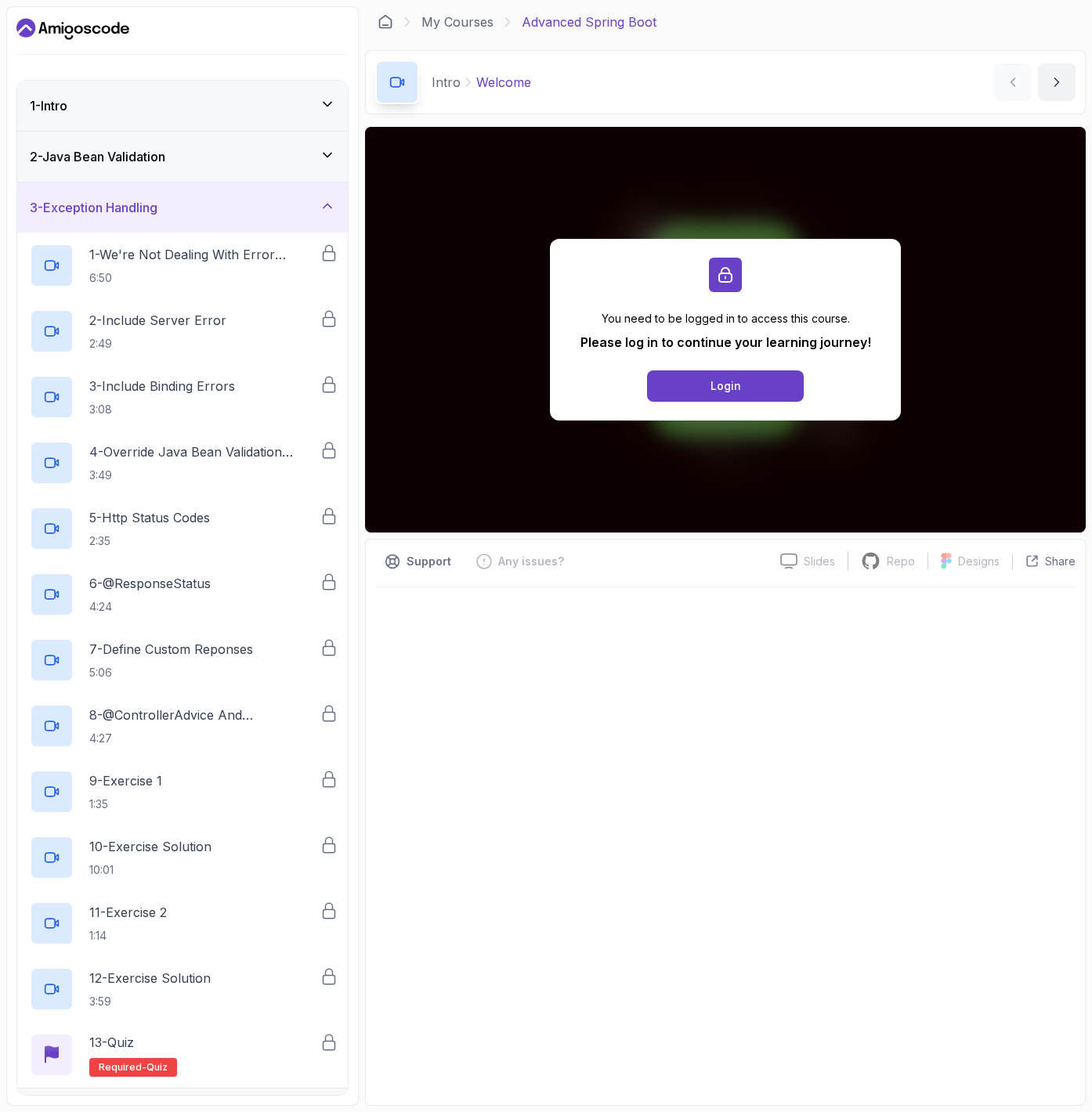
click at [213, 207] on div "3 - Exception Handling" at bounding box center [182, 207] width 305 height 19
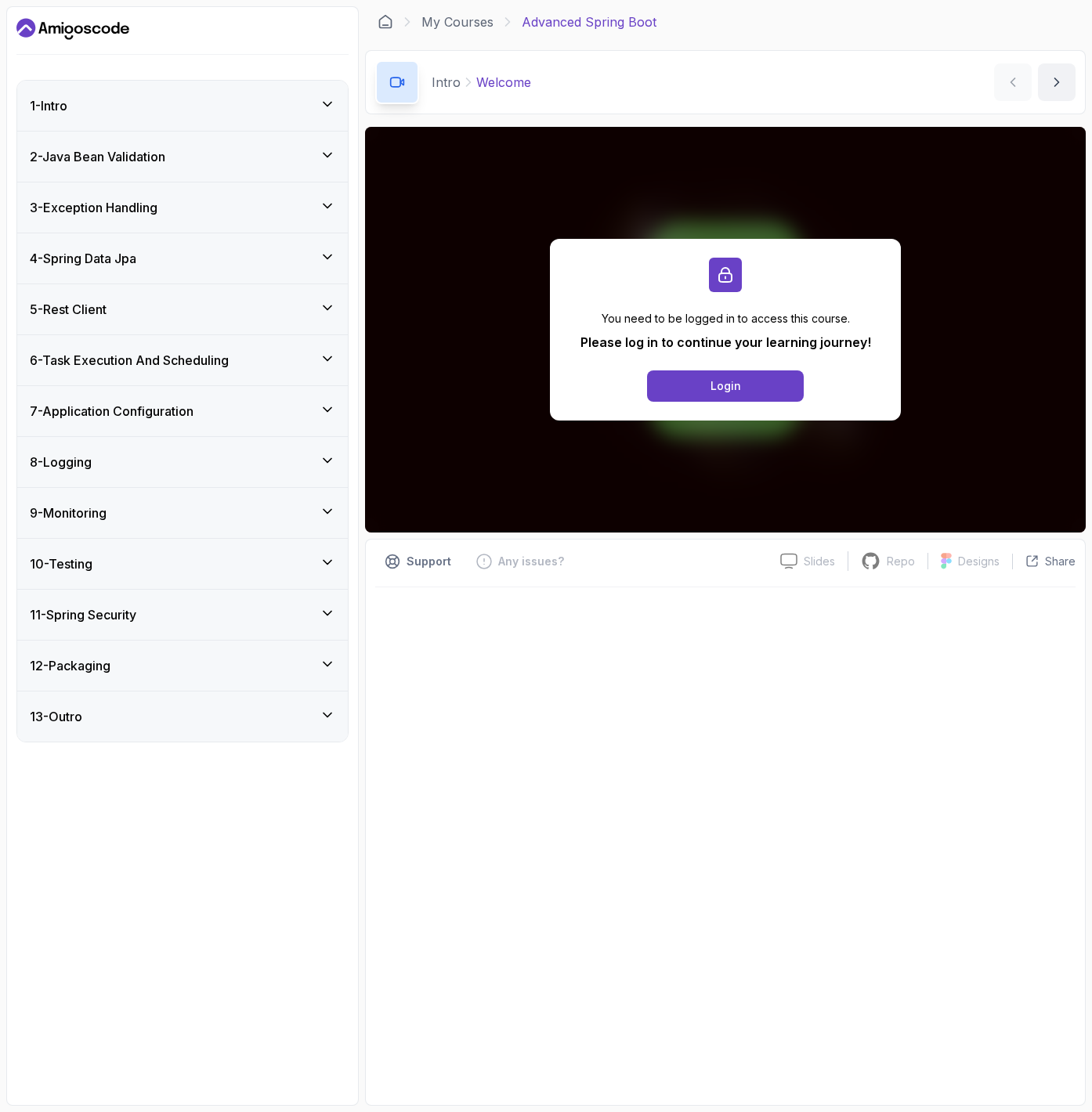
click at [208, 267] on div "4 - Spring Data Jpa" at bounding box center [182, 258] width 305 height 19
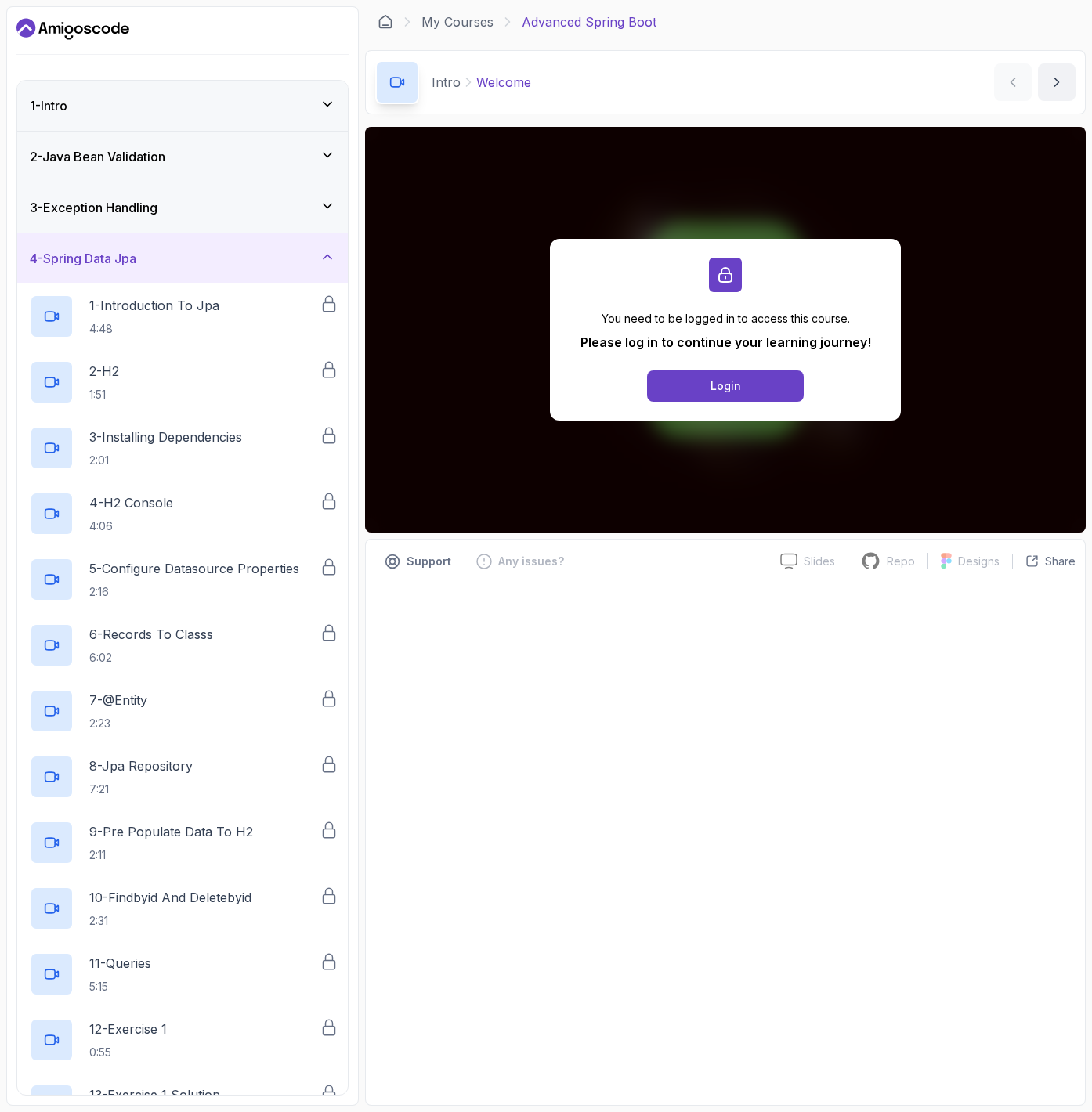
click at [208, 267] on div "4 - Spring Data Jpa" at bounding box center [182, 258] width 330 height 50
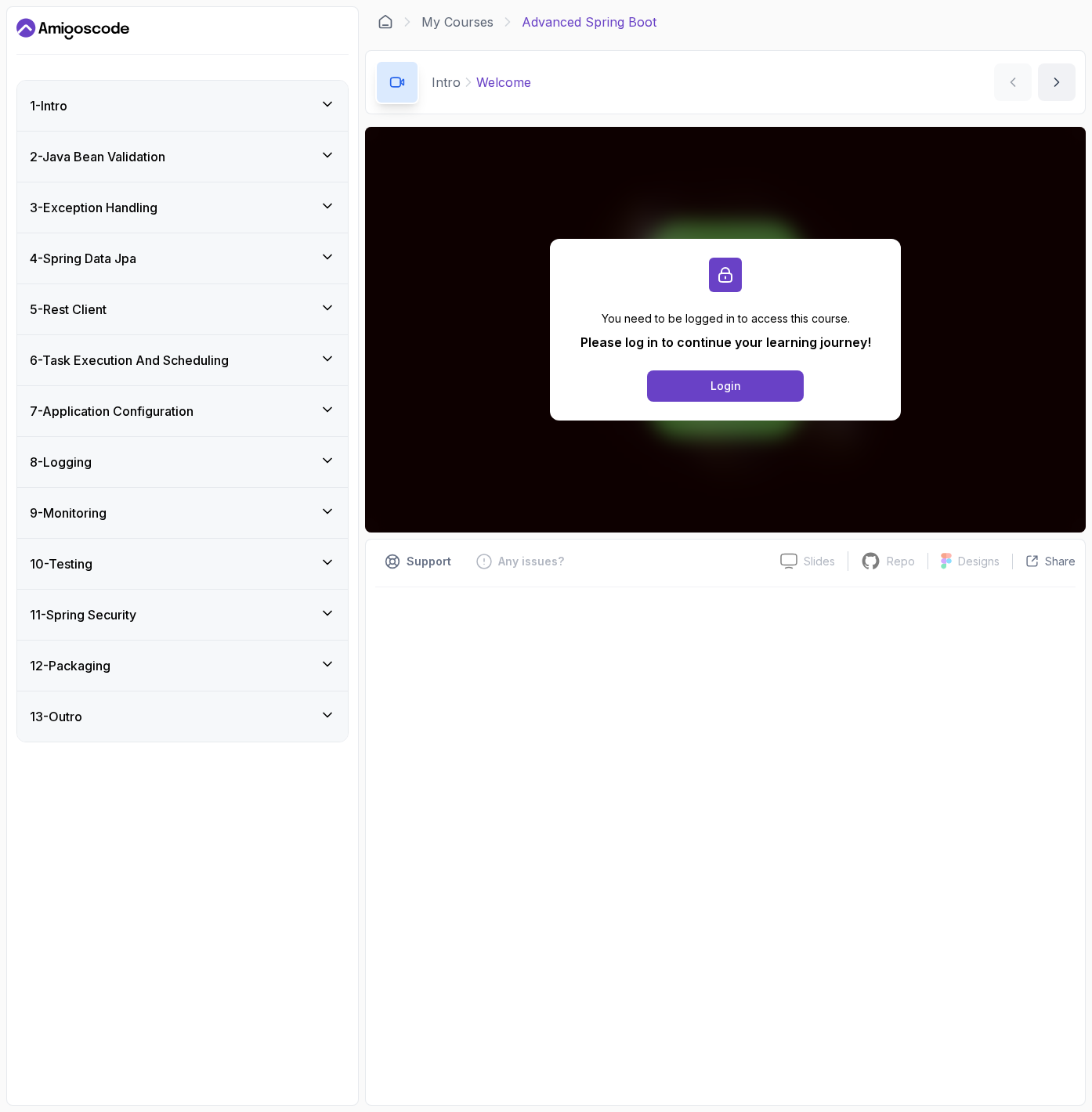
click at [200, 308] on div "5 - Rest Client" at bounding box center [182, 309] width 305 height 19
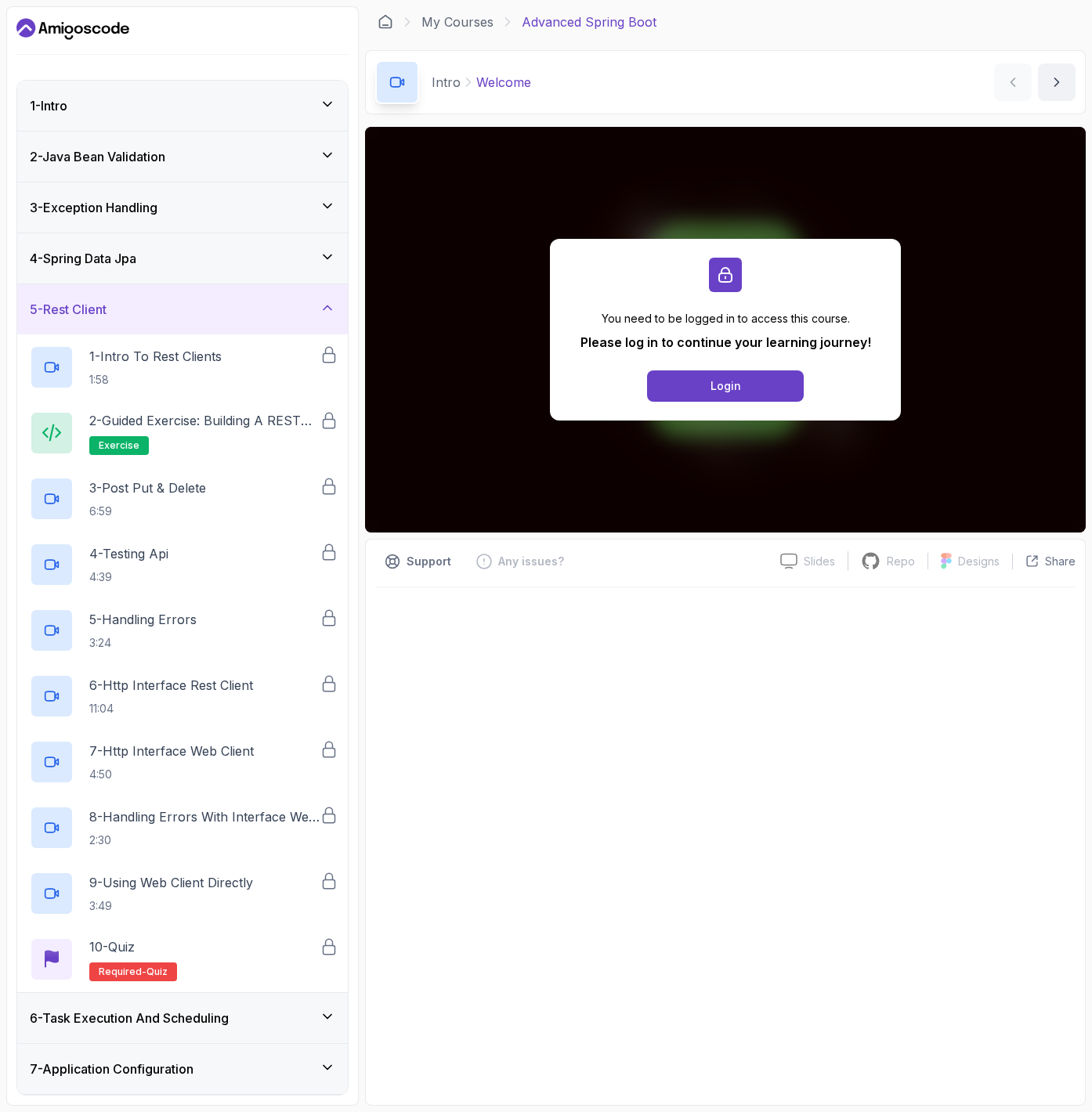
click at [200, 308] on div "5 - Rest Client" at bounding box center [182, 309] width 305 height 19
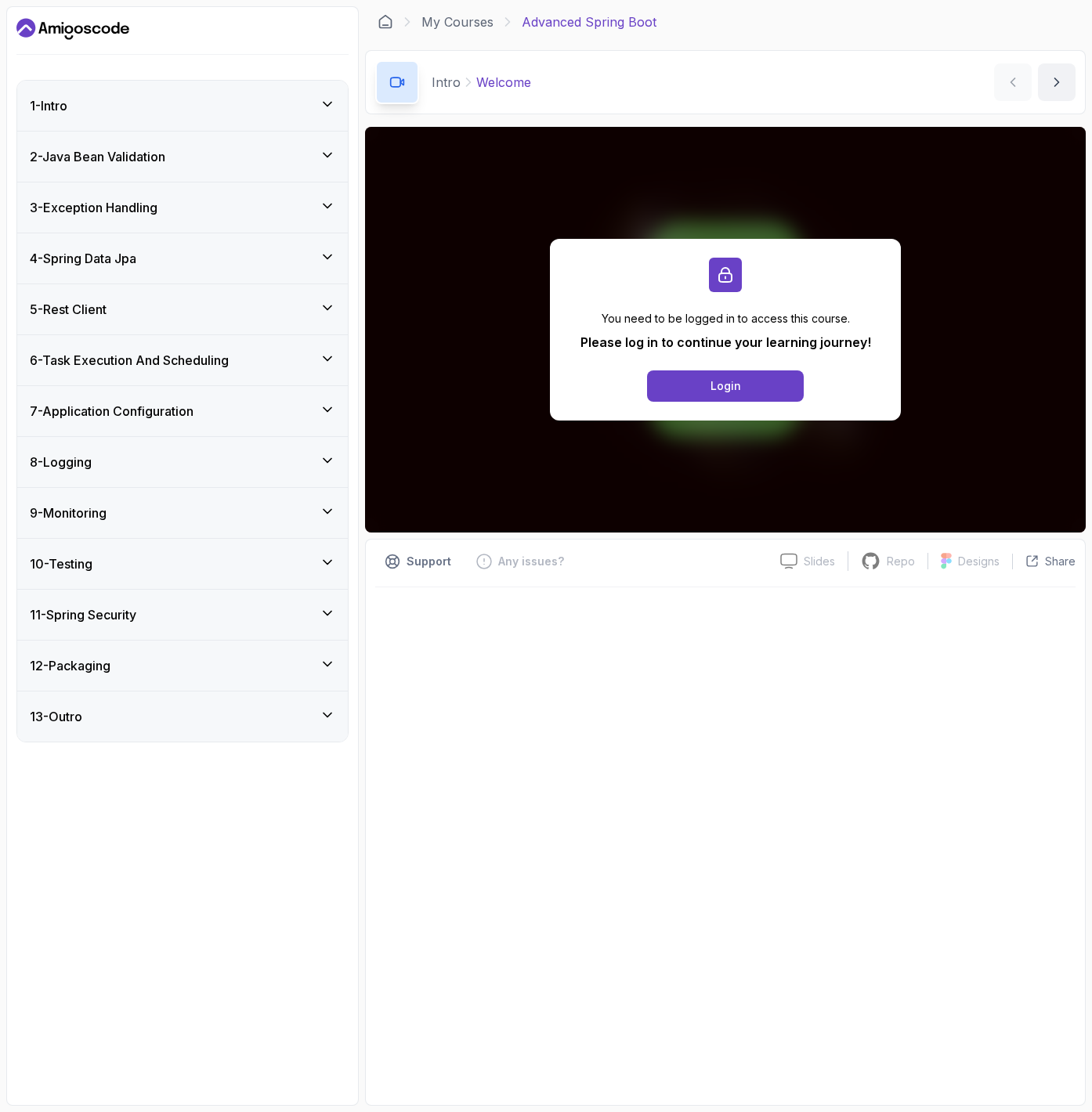
click at [203, 351] on h3 "6 - Task Execution And Scheduling" at bounding box center [129, 360] width 198 height 19
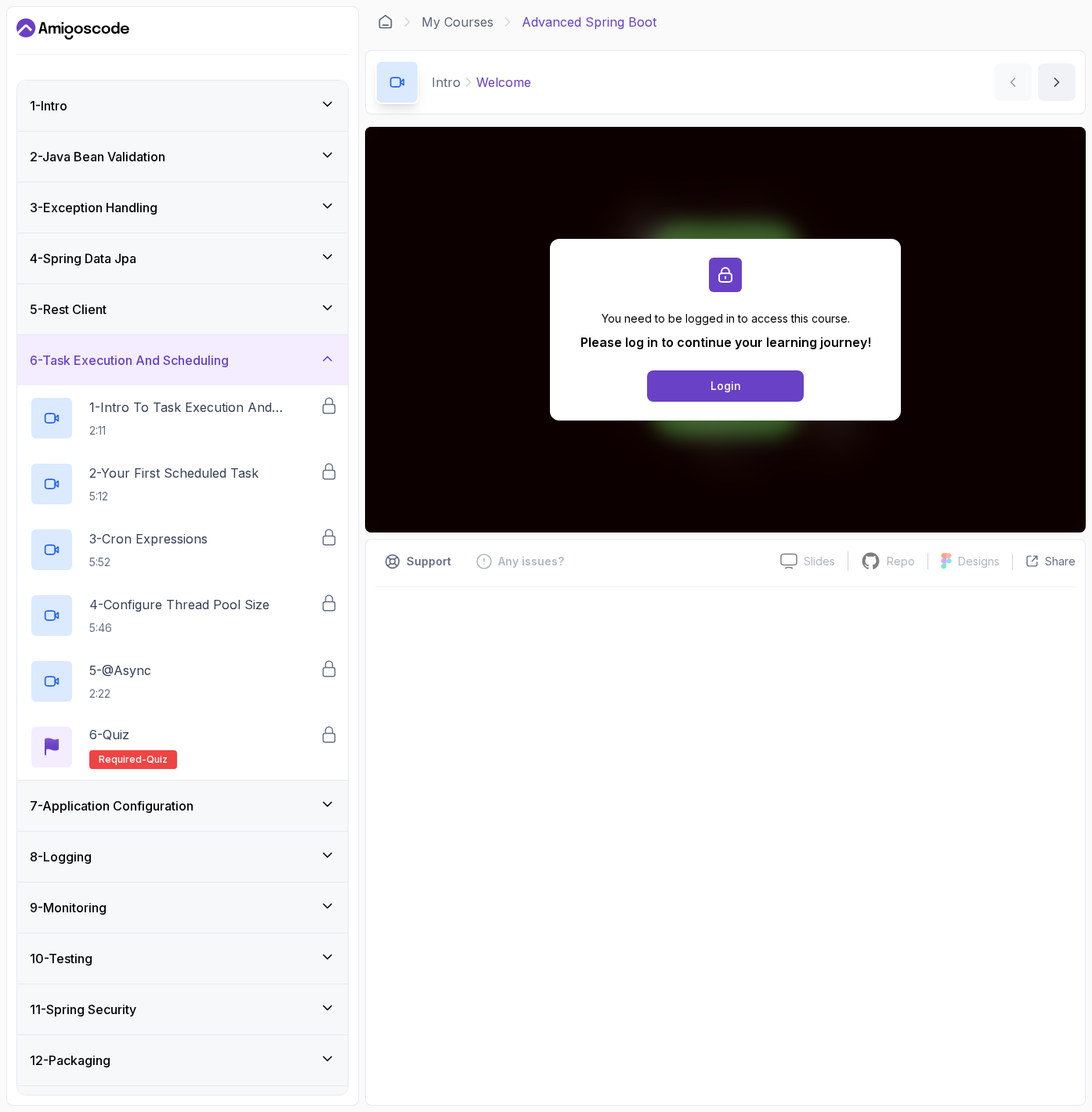
click at [203, 351] on h3 "6 - Task Execution And Scheduling" at bounding box center [129, 360] width 198 height 19
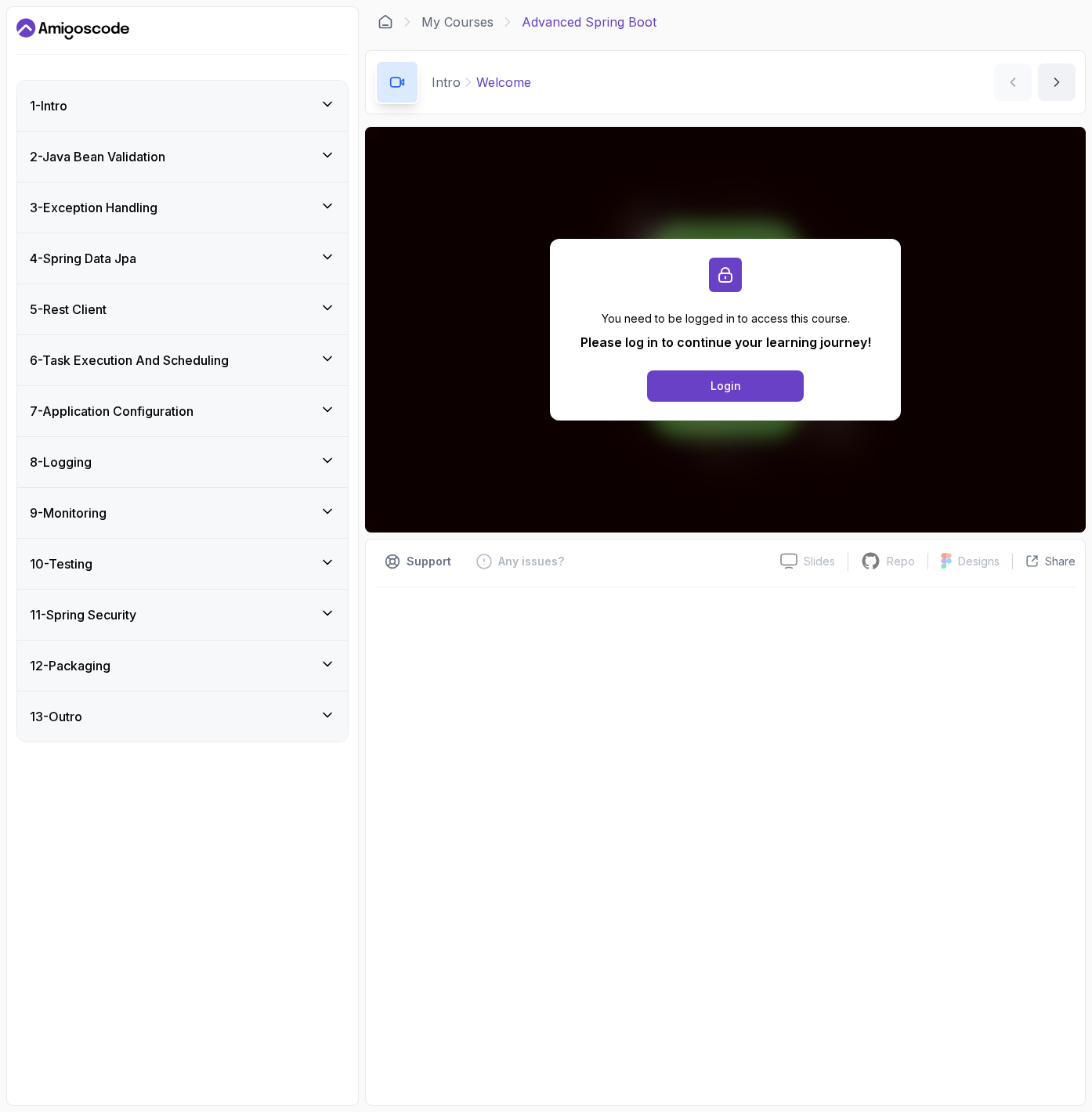
click at [235, 409] on div "7 - Application Configuration" at bounding box center [182, 411] width 305 height 19
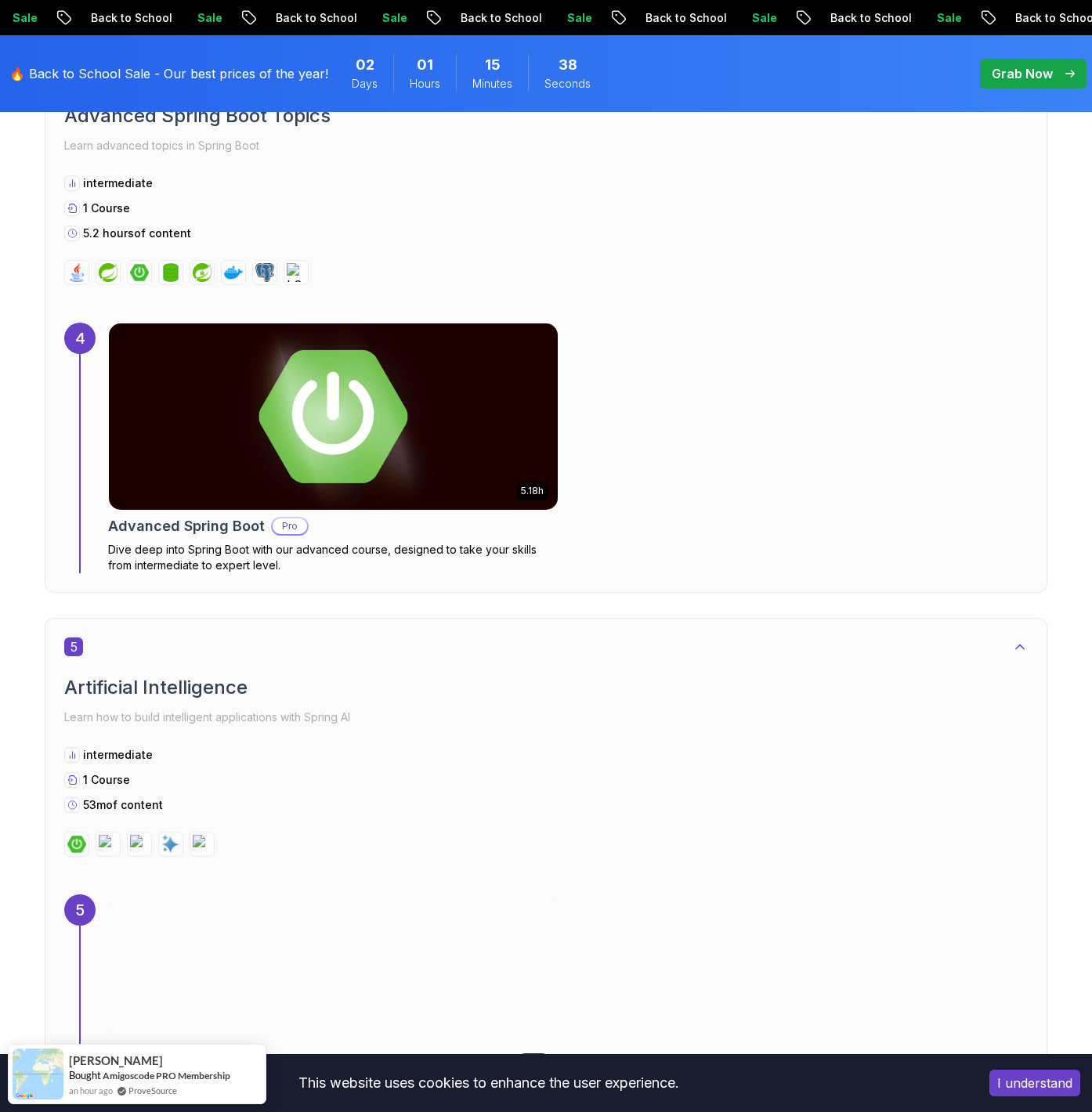
scroll to position [2656, 0]
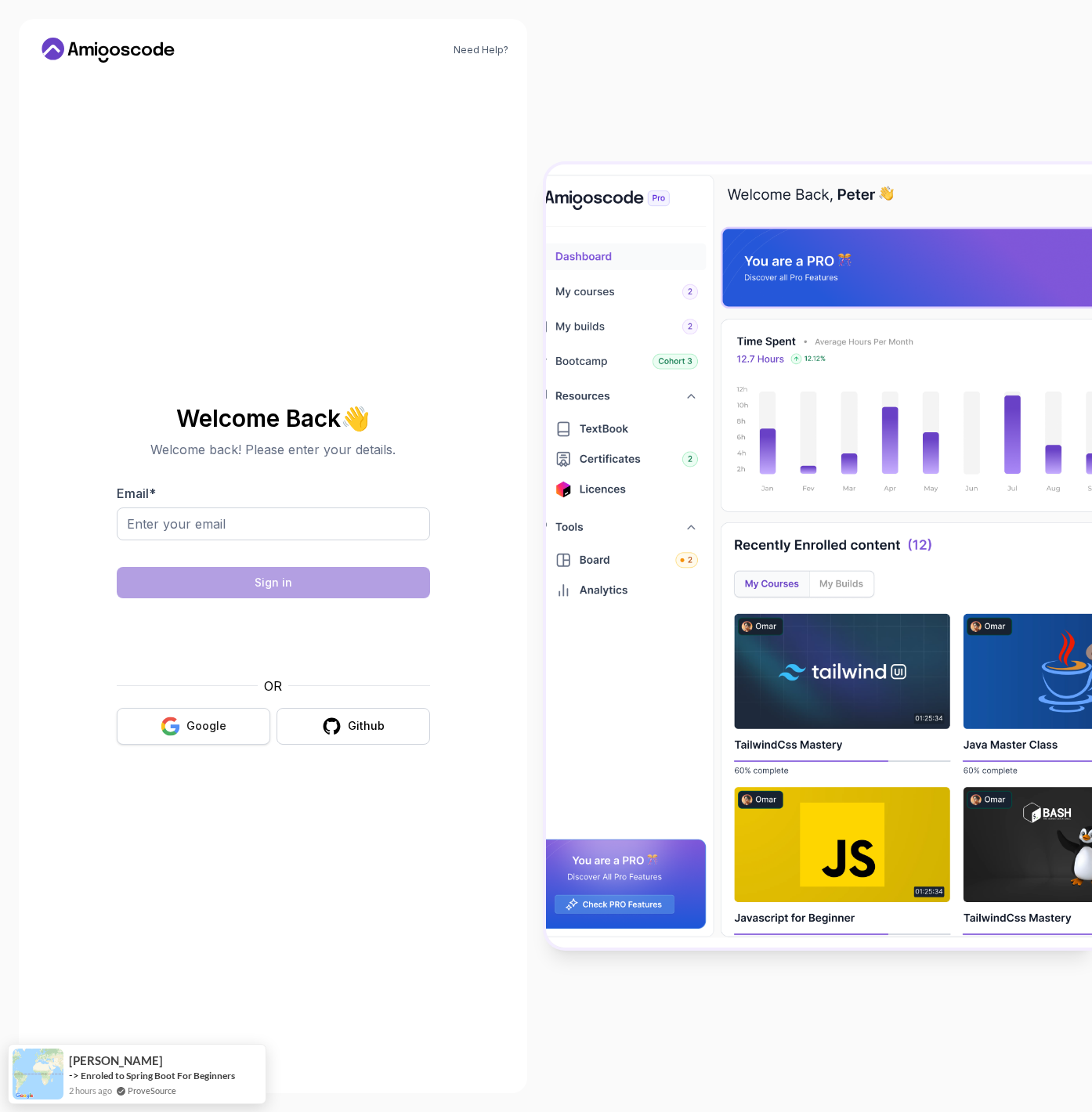
drag, startPoint x: 227, startPoint y: 727, endPoint x: 256, endPoint y: 710, distance: 33.6
click at [227, 727] on button "Google" at bounding box center [193, 726] width 154 height 37
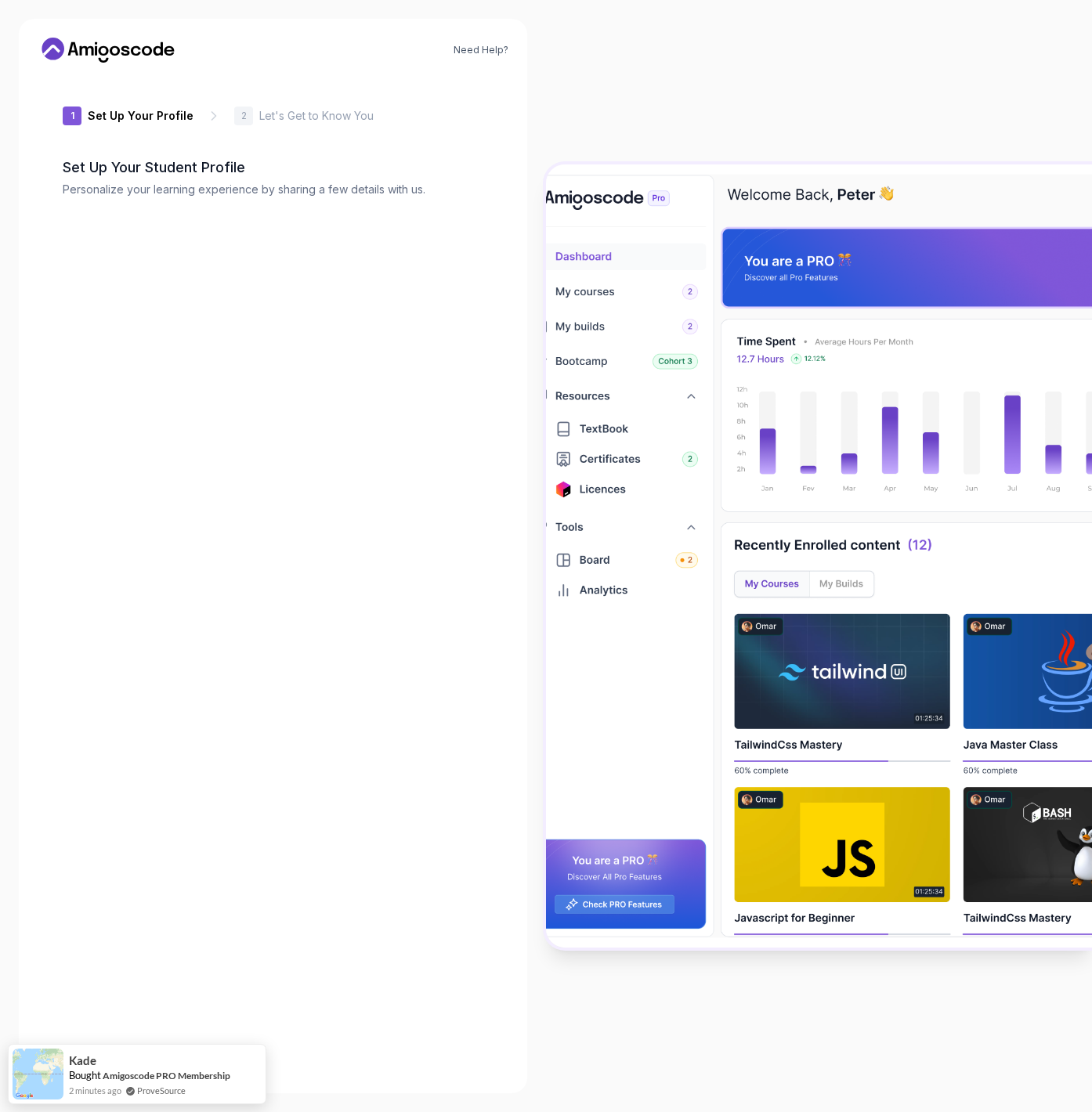
type input "zestyowlb18ae"
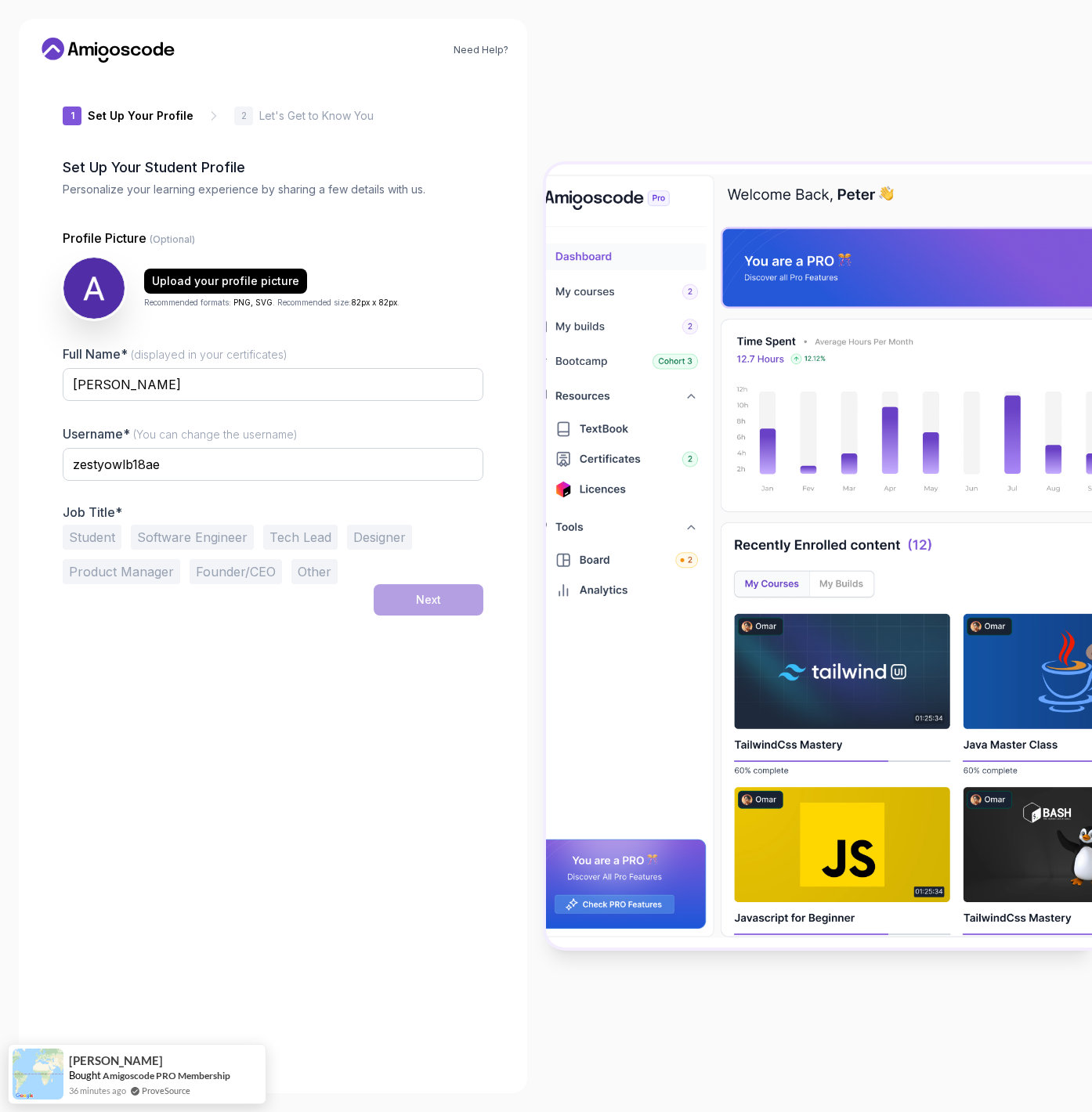
click at [175, 538] on button "Software Engineer" at bounding box center [191, 537] width 123 height 25
click at [452, 604] on button "Next" at bounding box center [429, 599] width 110 height 31
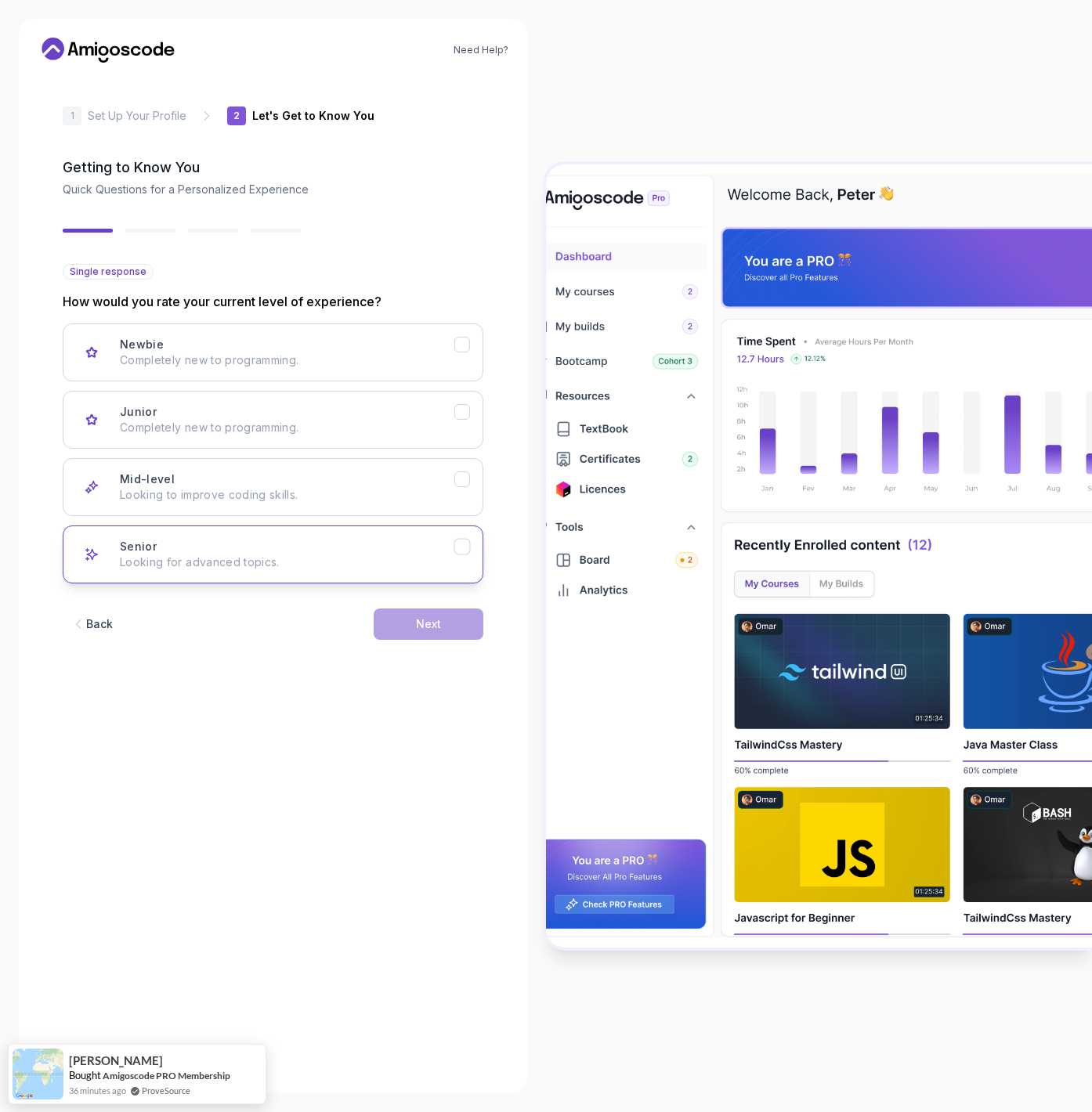
click at [391, 563] on p "Looking for advanced topics." at bounding box center [286, 562] width 334 height 16
click at [416, 617] on div "Next" at bounding box center [428, 624] width 25 height 16
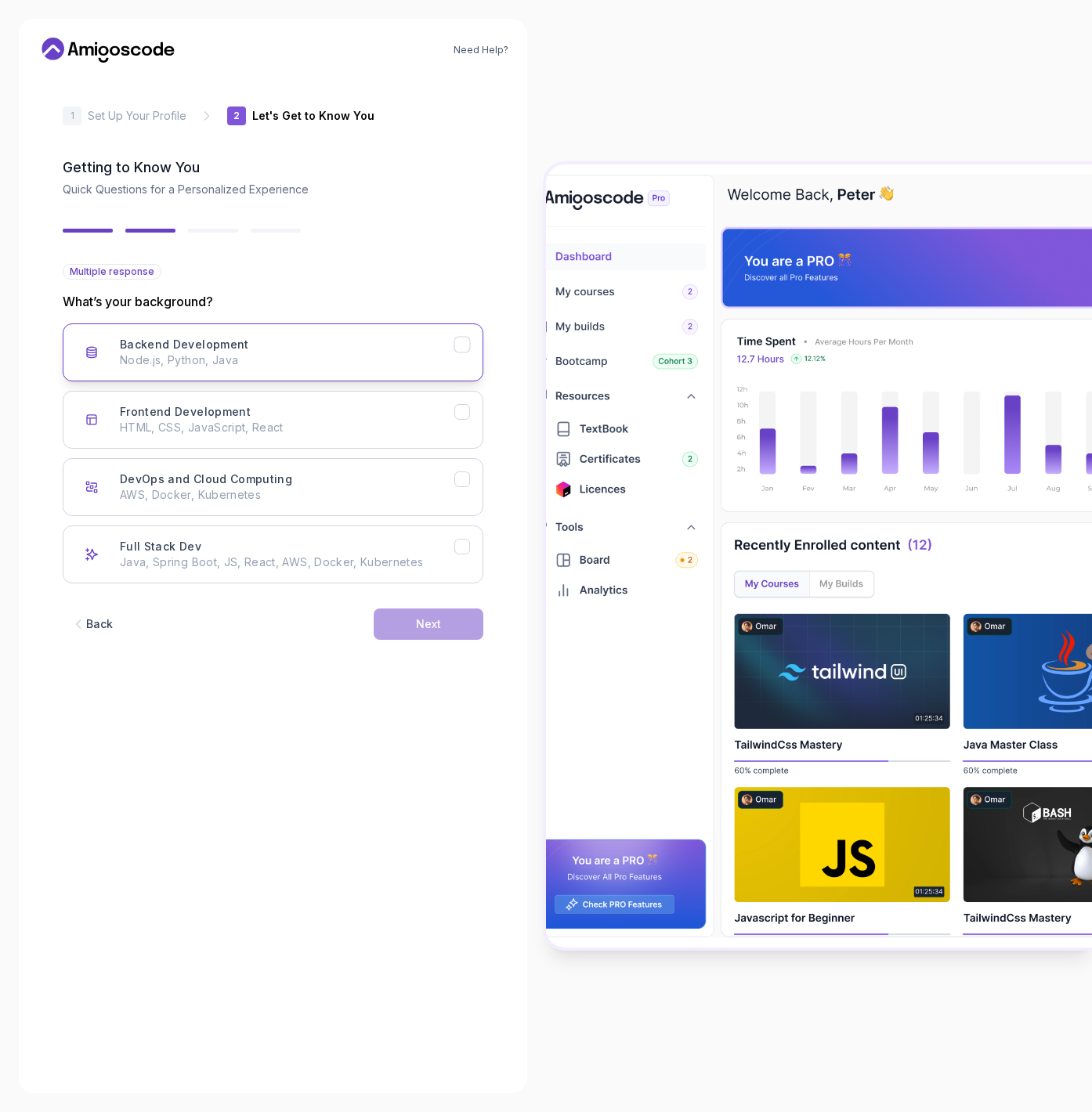
click at [224, 362] on p "Node.js, Python, Java" at bounding box center [286, 360] width 334 height 16
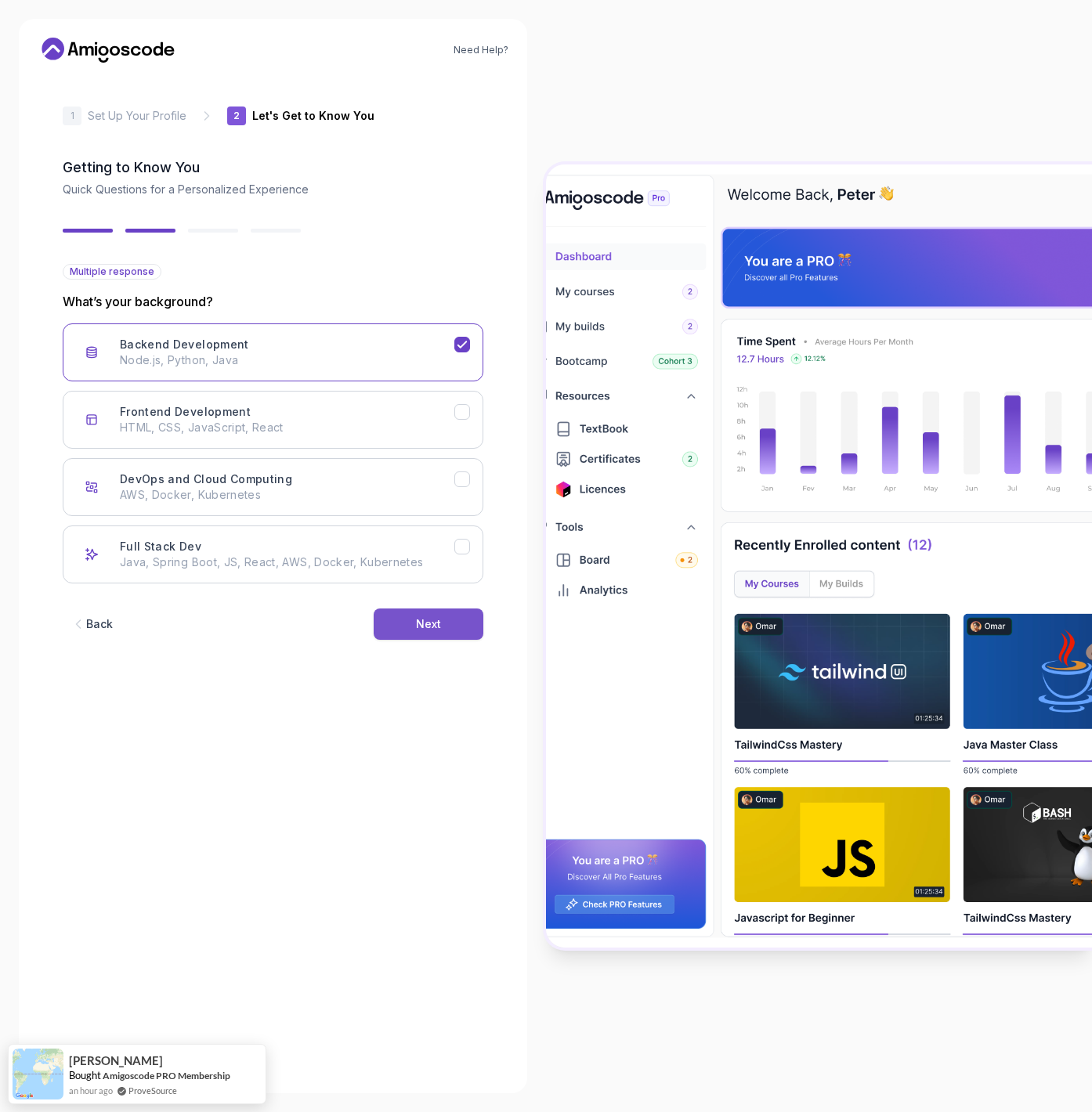
click at [419, 629] on div "Next" at bounding box center [428, 624] width 25 height 16
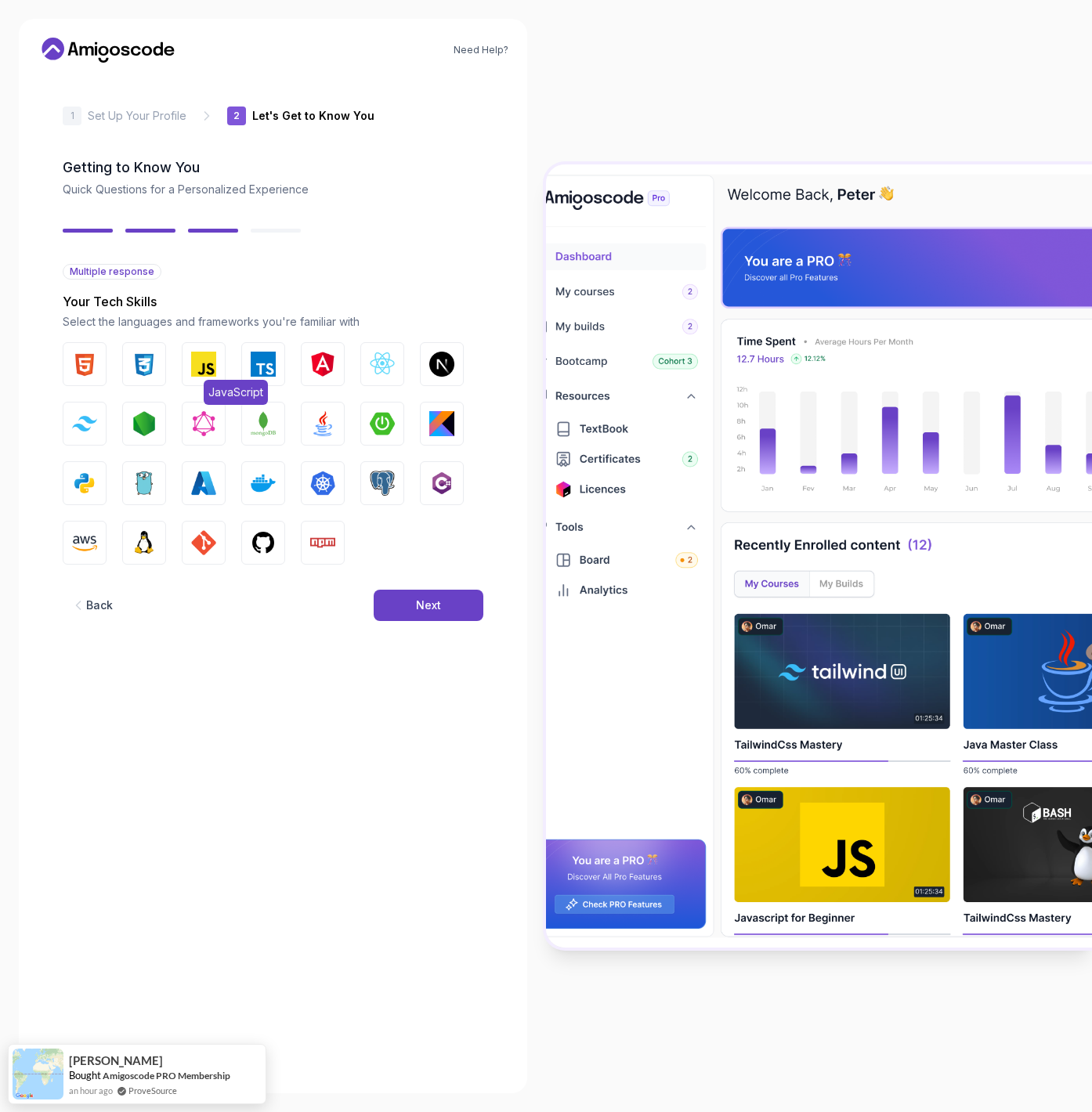
click at [211, 367] on img "button" at bounding box center [203, 364] width 25 height 25
click at [137, 427] on img "button" at bounding box center [144, 423] width 25 height 25
click at [405, 603] on button "Next" at bounding box center [429, 604] width 110 height 31
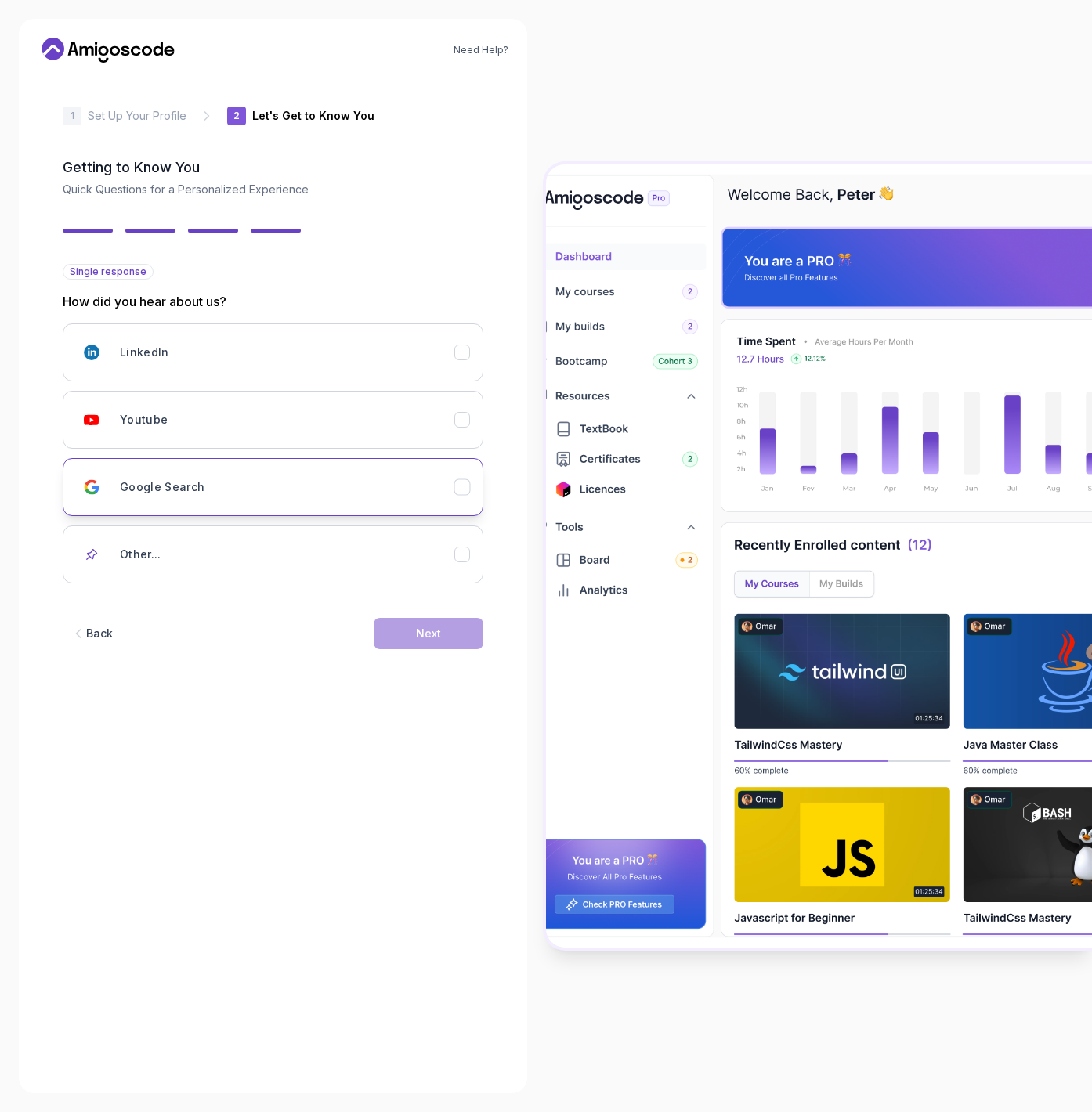
click at [191, 494] on h3 "Google Search" at bounding box center [163, 488] width 86 height 16
click at [442, 628] on button "Next" at bounding box center [429, 632] width 110 height 31
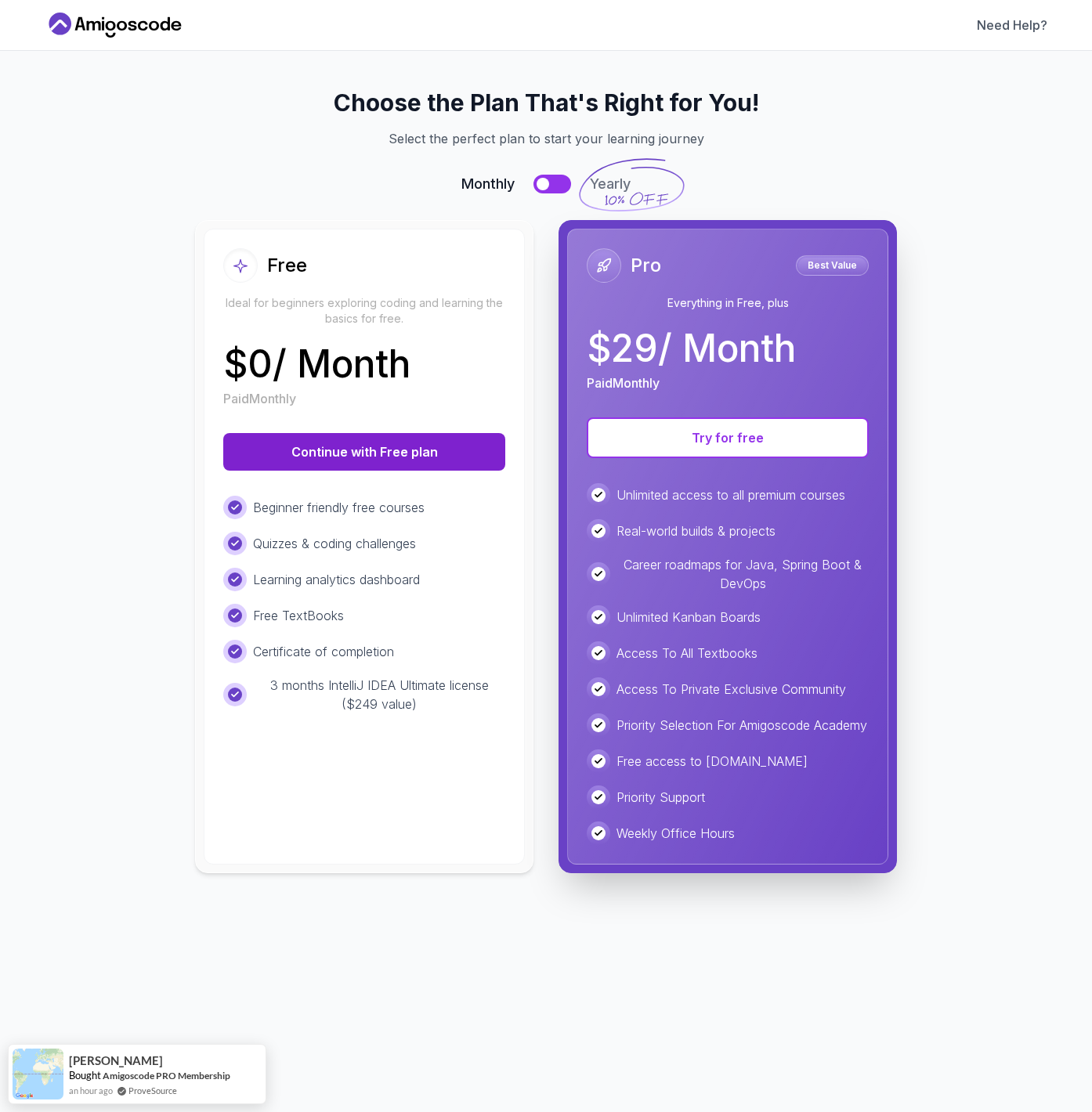
click at [387, 454] on button "Continue with Free plan" at bounding box center [364, 452] width 282 height 38
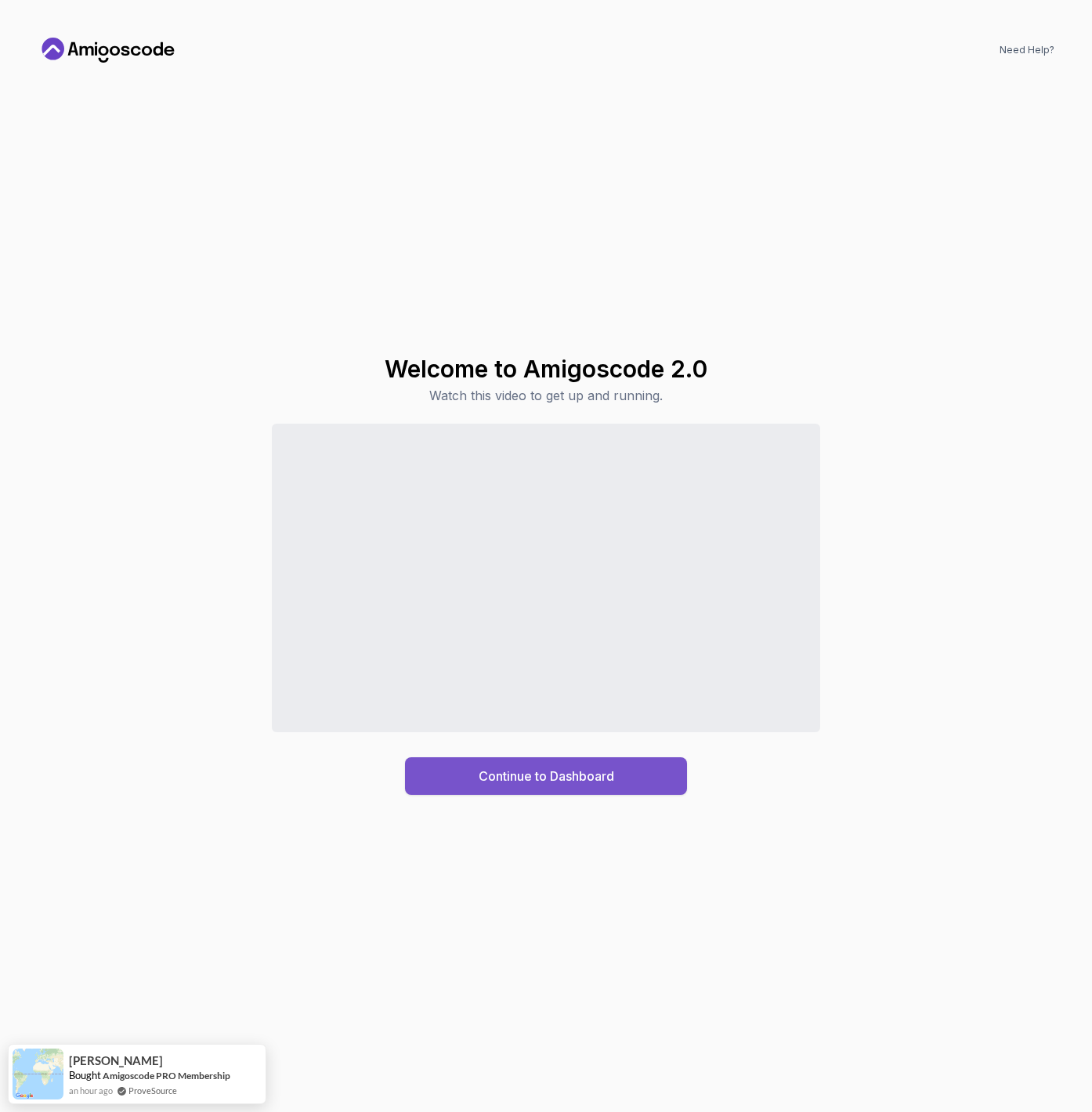
click at [536, 779] on div "Continue to Dashboard" at bounding box center [546, 776] width 136 height 19
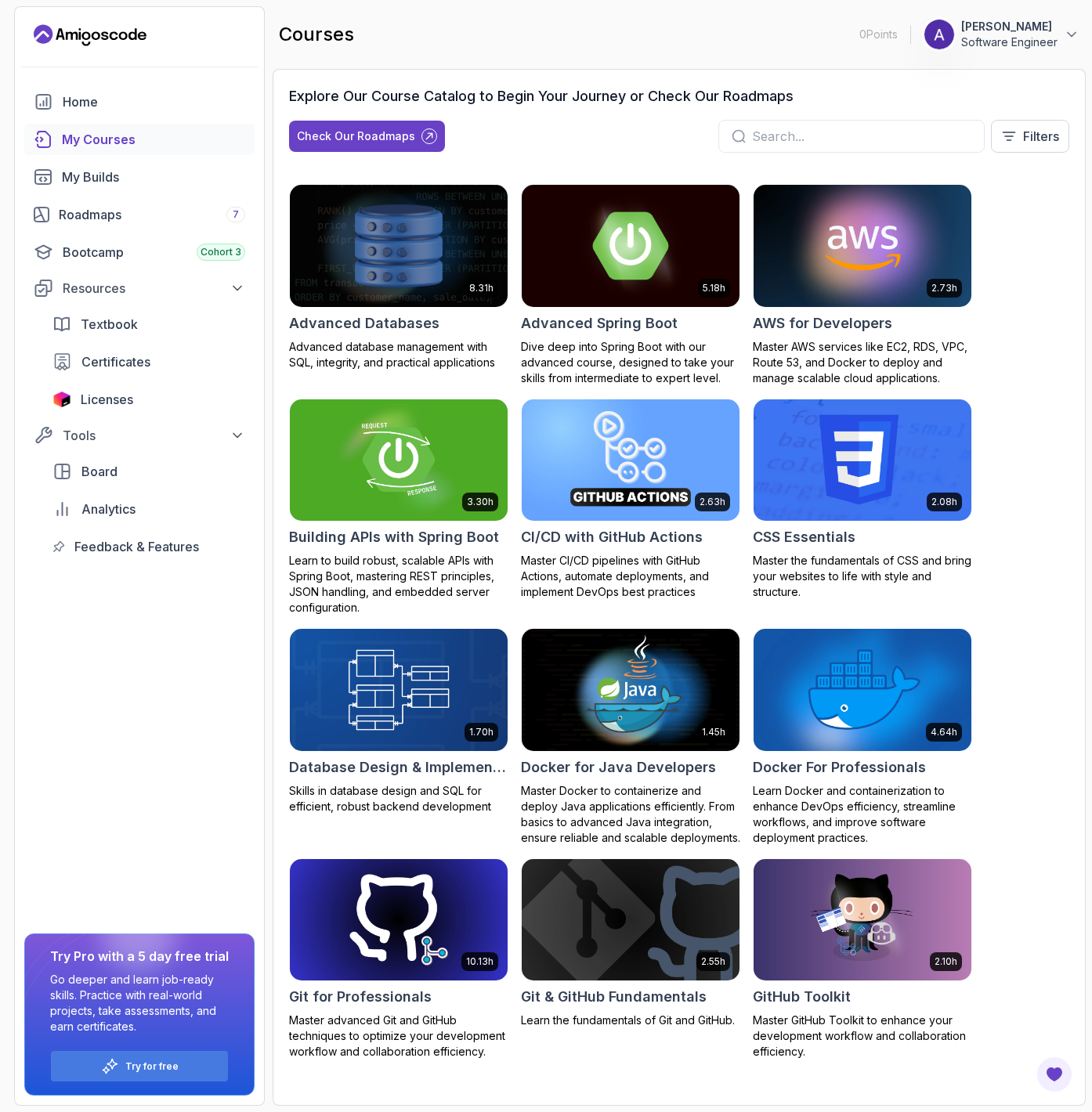
click at [661, 270] on img at bounding box center [629, 245] width 228 height 128
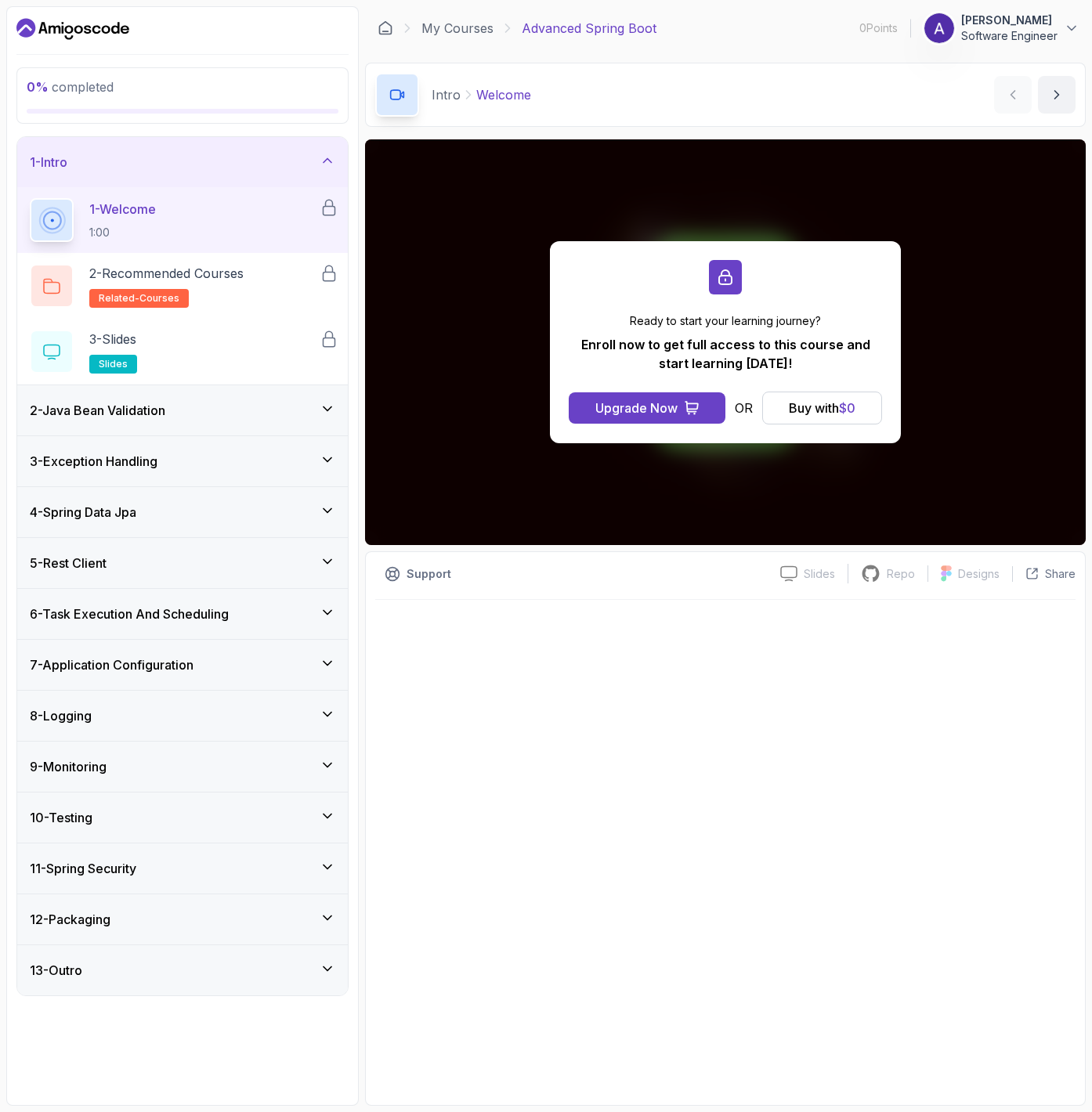
drag, startPoint x: 301, startPoint y: 491, endPoint x: 278, endPoint y: 457, distance: 41.0
click at [293, 476] on div "1 - Intro 1 - Welcome 1:00 2 - Recommended Courses related-courses 3 - Slides s…" at bounding box center [182, 565] width 330 height 859
click at [278, 457] on div "3 - Exception Handling" at bounding box center [182, 461] width 305 height 19
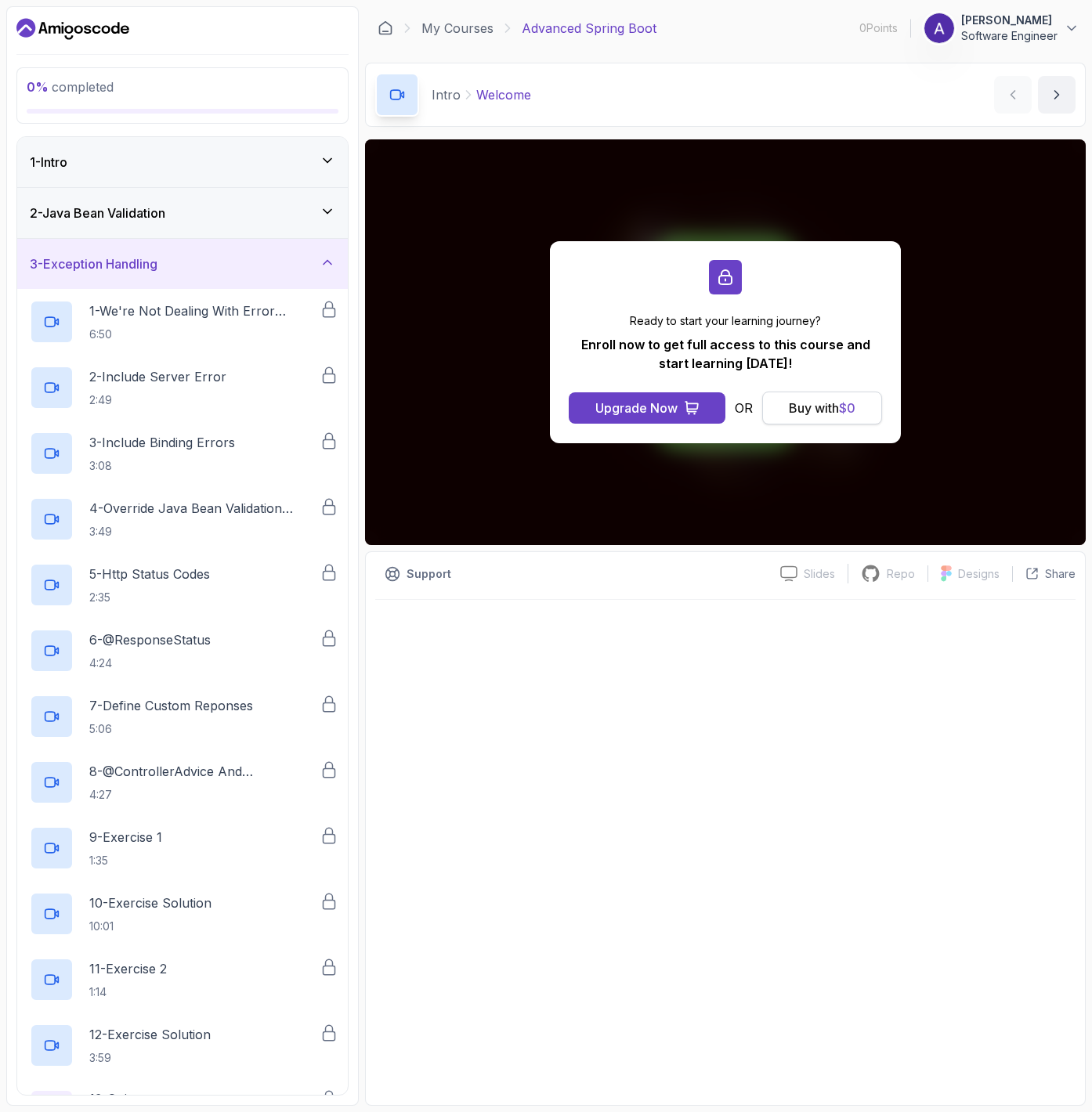
click at [798, 408] on div "Buy with $ 0" at bounding box center [822, 408] width 67 height 19
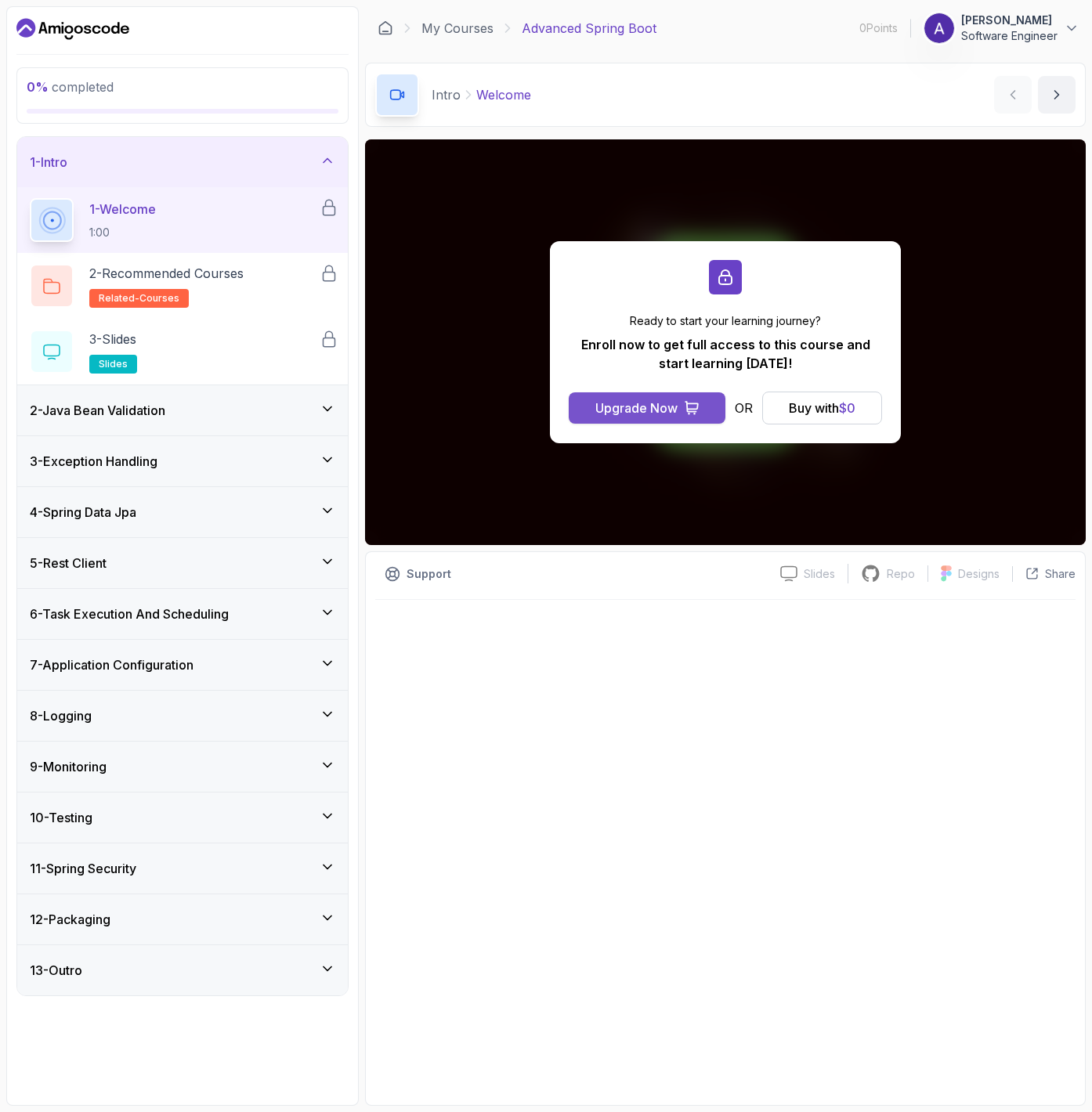
click at [657, 410] on div "Upgrade Now" at bounding box center [636, 408] width 82 height 19
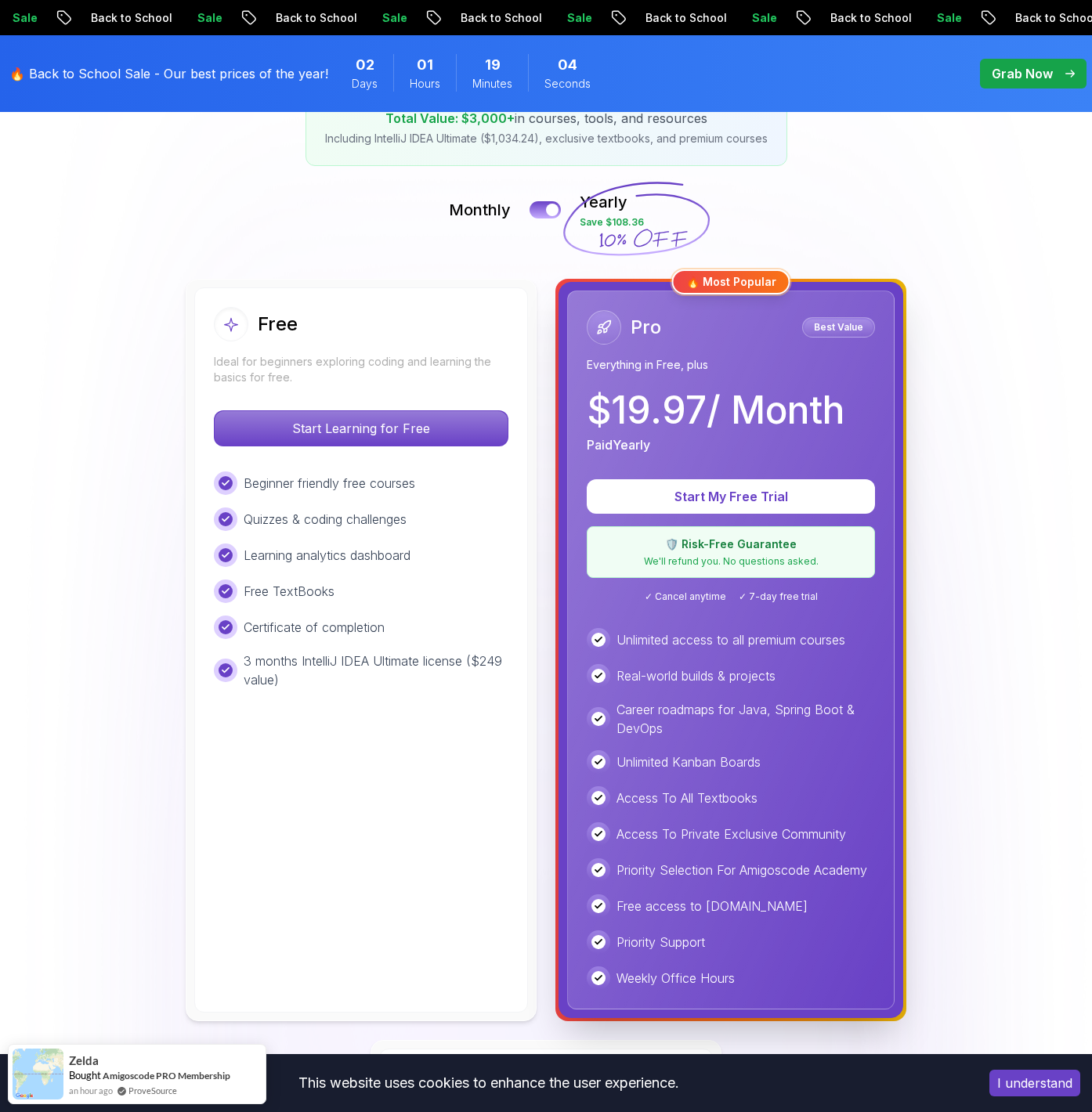
scroll to position [295, 0]
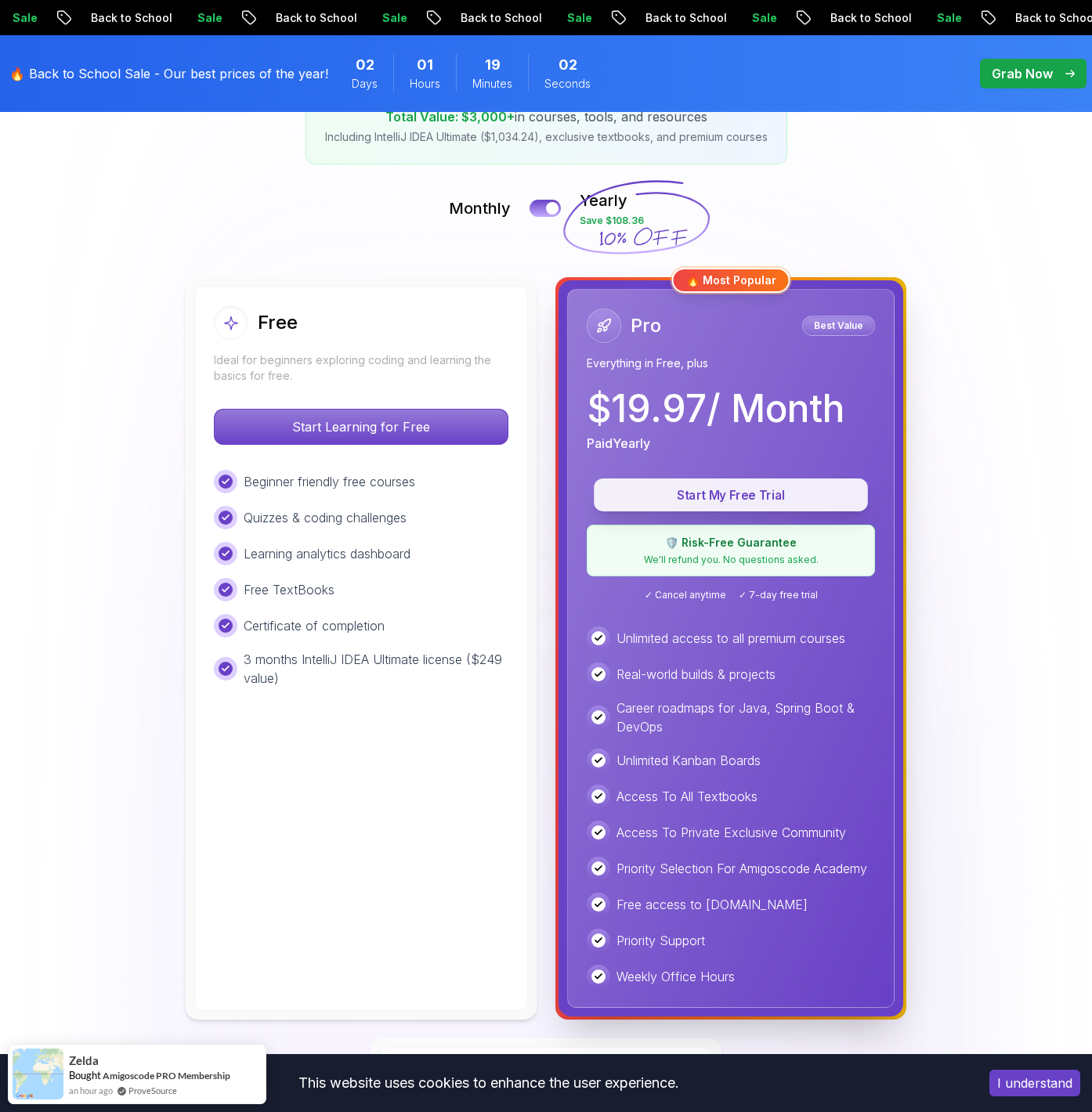
click at [707, 488] on p "Start My Free Trial" at bounding box center [730, 496] width 238 height 18
